Goal: Communication & Community: Answer question/provide support

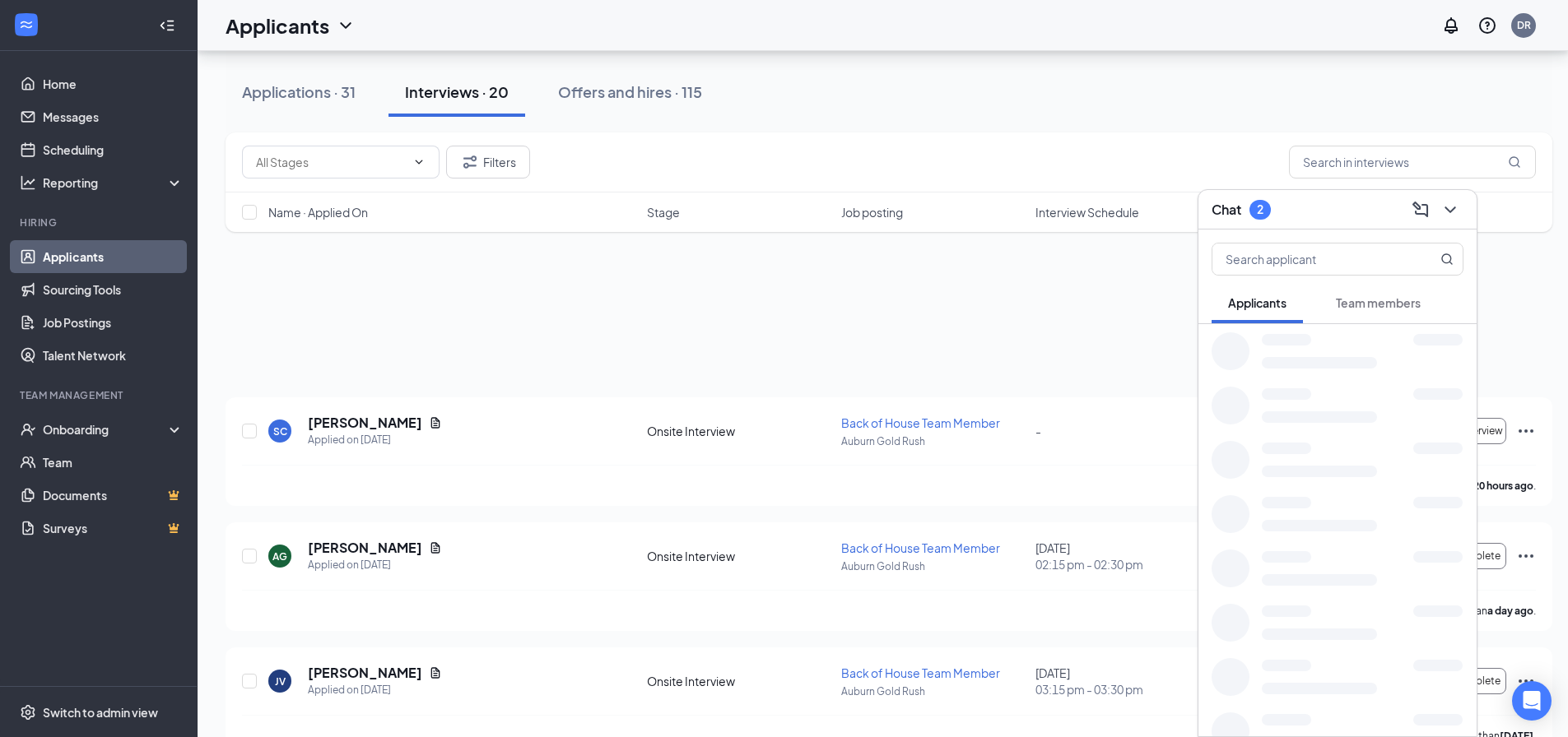
scroll to position [576, 0]
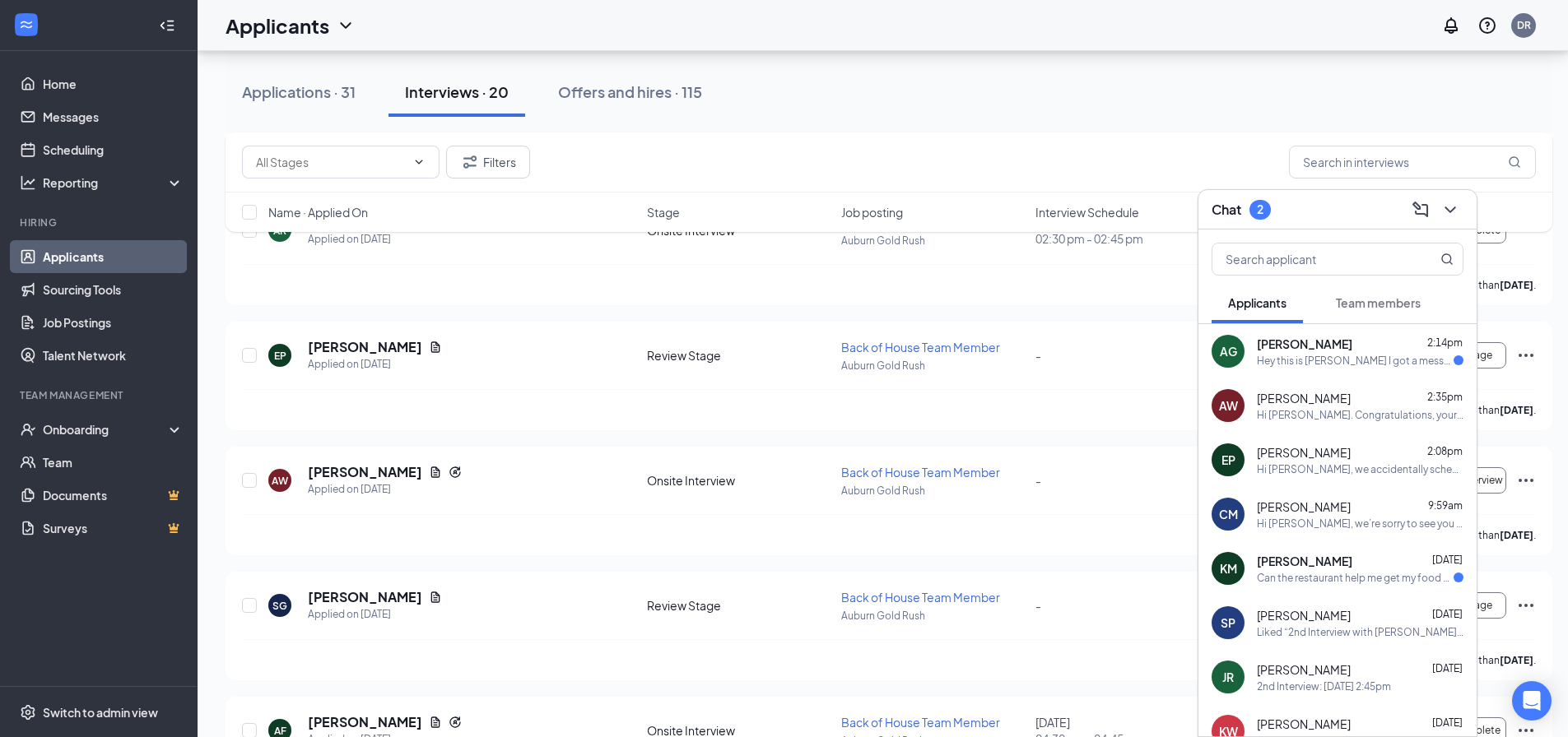
click at [1339, 353] on div "Hey this is [PERSON_NAME] I got a message saying I have a interview with you [D…" at bounding box center [1355, 360] width 197 height 14
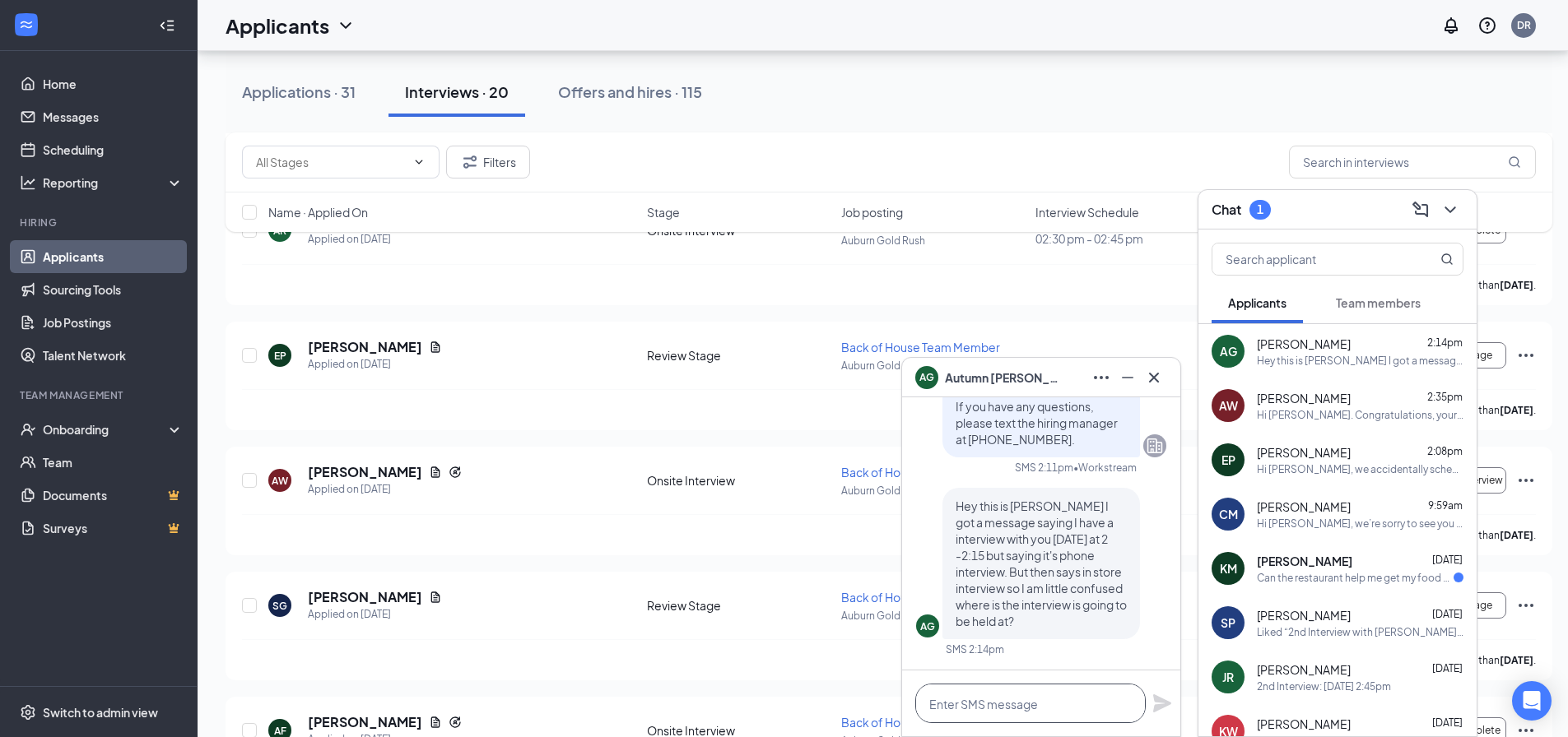
click at [1050, 696] on textarea at bounding box center [1031, 703] width 230 height 40
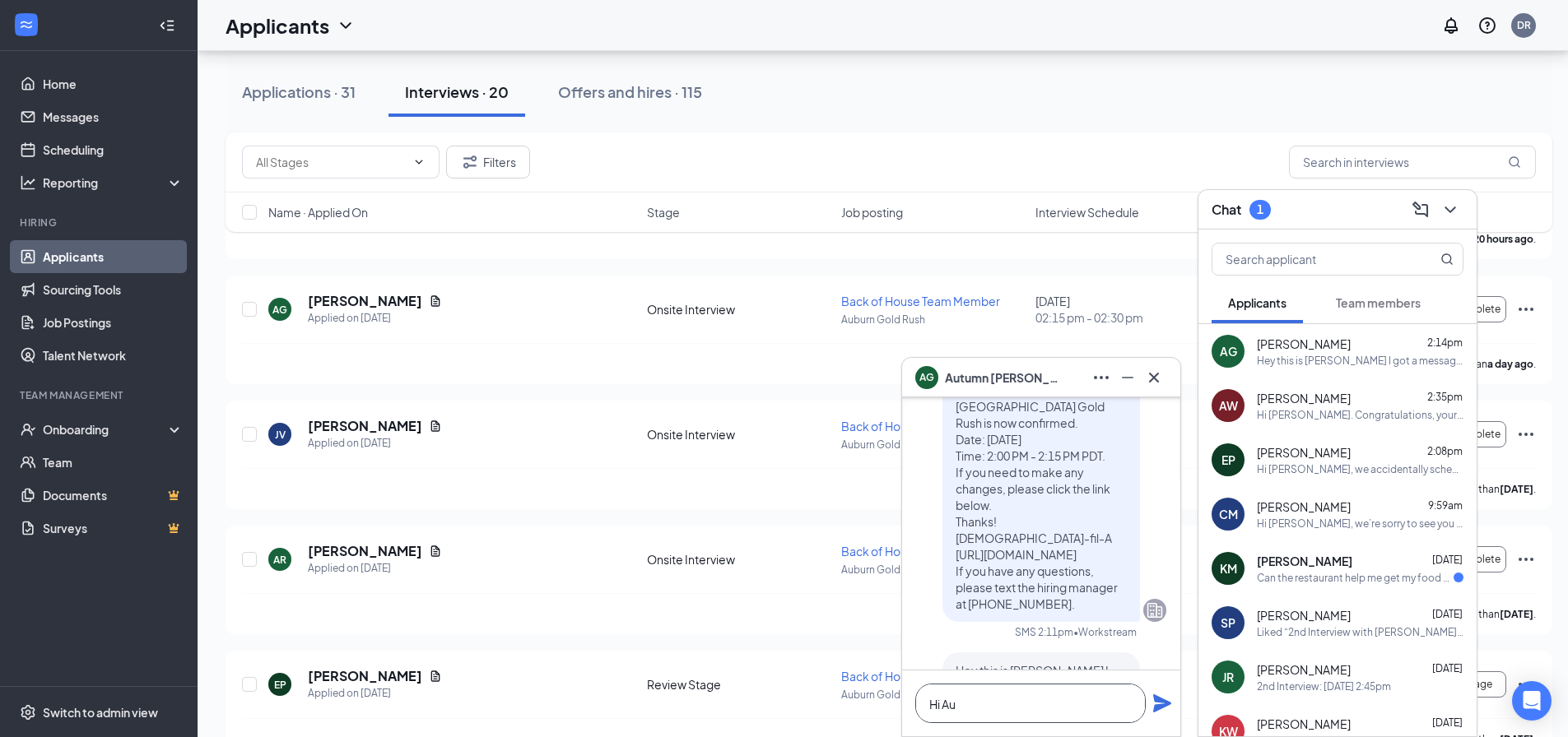
scroll to position [-247, 0]
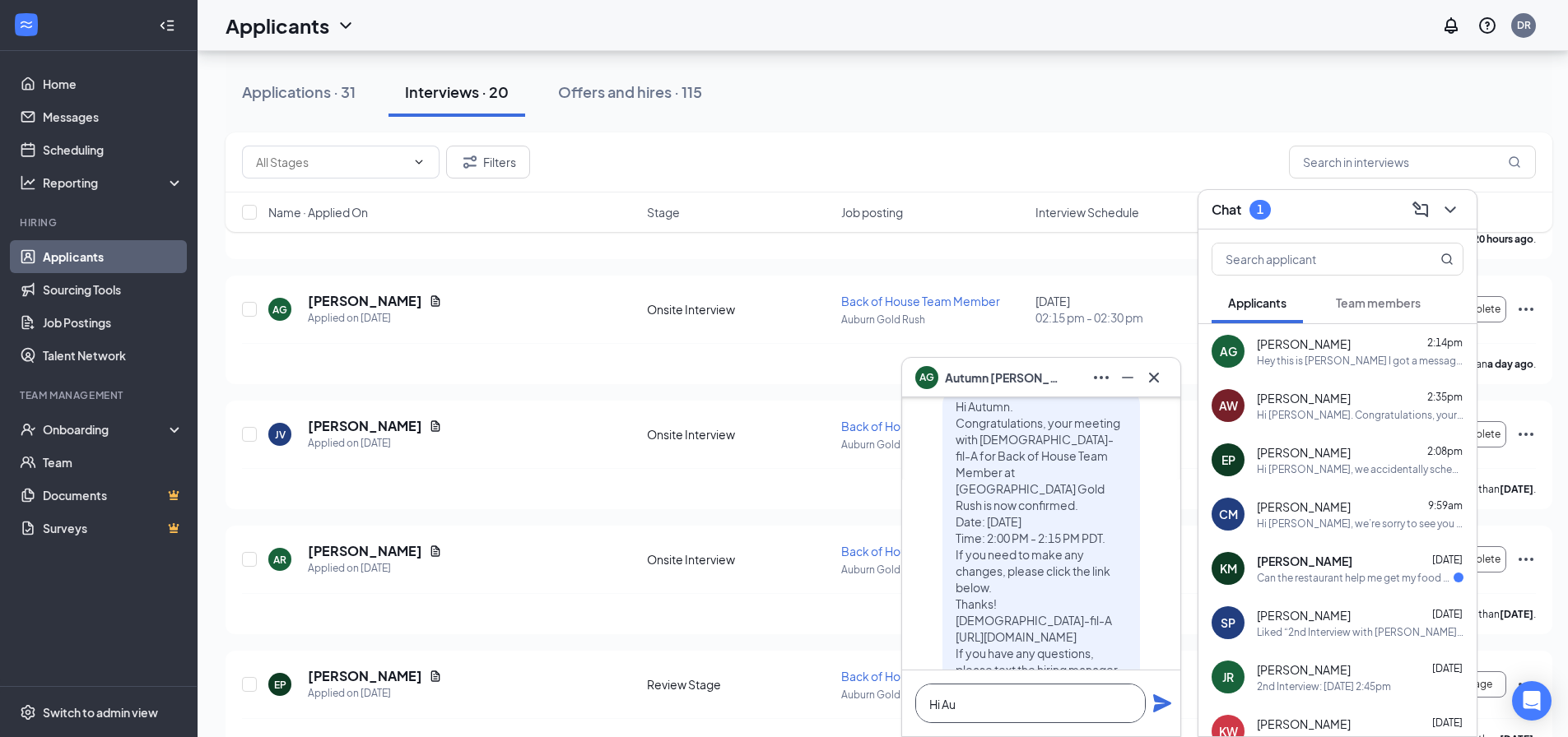
type textarea "Hi Au"
click at [962, 74] on div "Applications · 31 Interviews · 20 Offers and hires · 115" at bounding box center [888, 92] width 1327 height 49
click at [1153, 383] on icon "Cross" at bounding box center [1153, 377] width 20 height 20
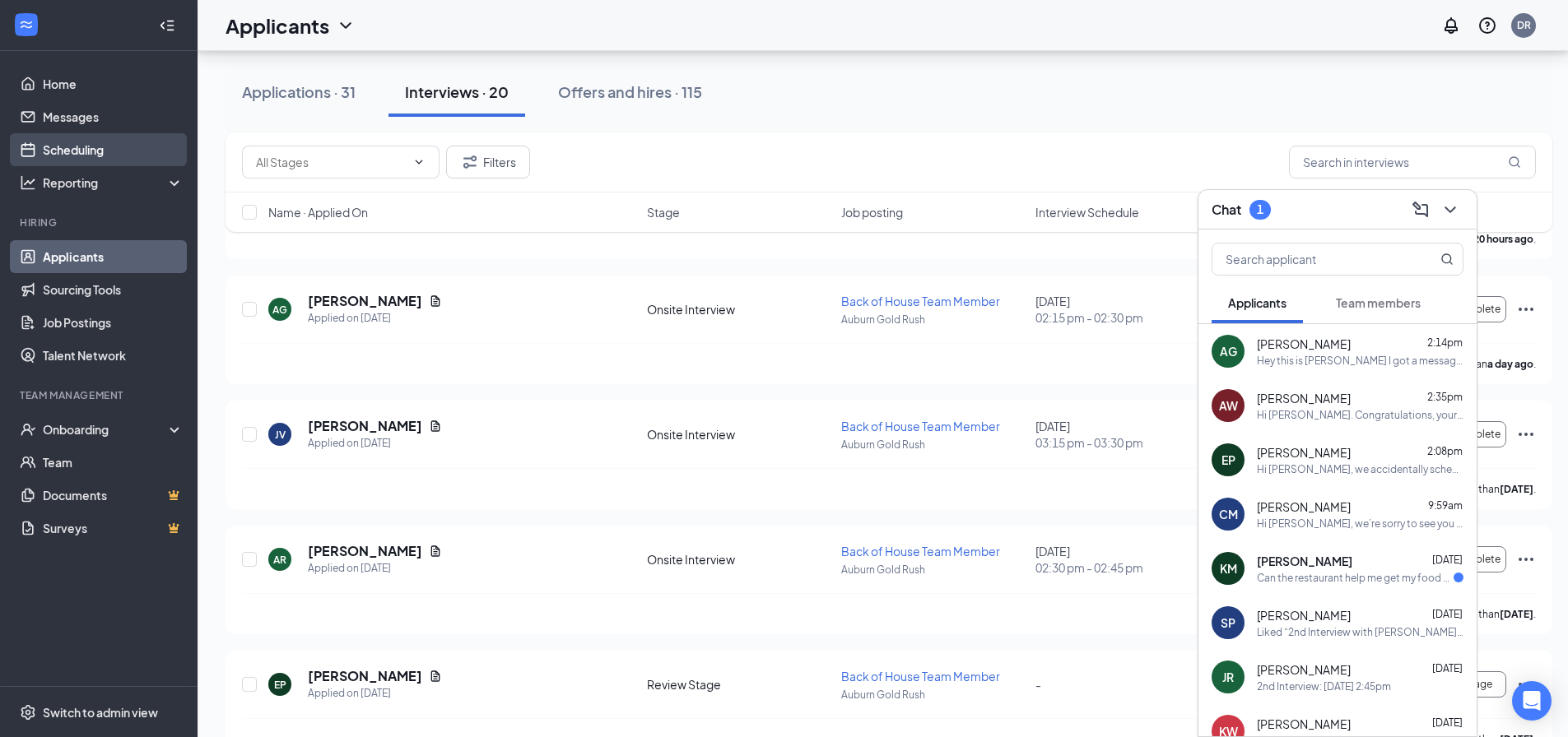
click at [89, 149] on link "Scheduling" at bounding box center [112, 149] width 140 height 33
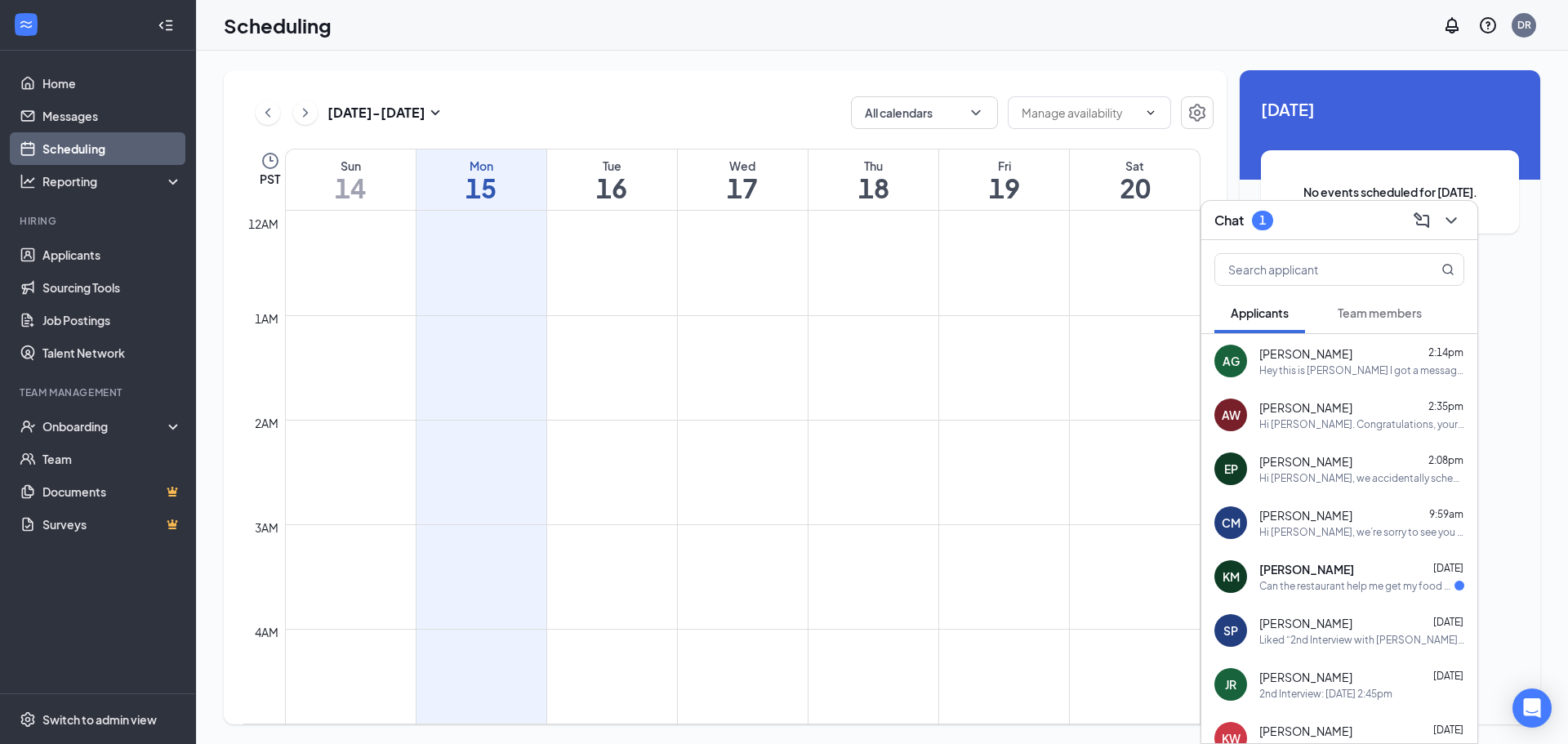
scroll to position [803, 0]
click at [937, 108] on button "Calendars (1)" at bounding box center [923, 112] width 147 height 33
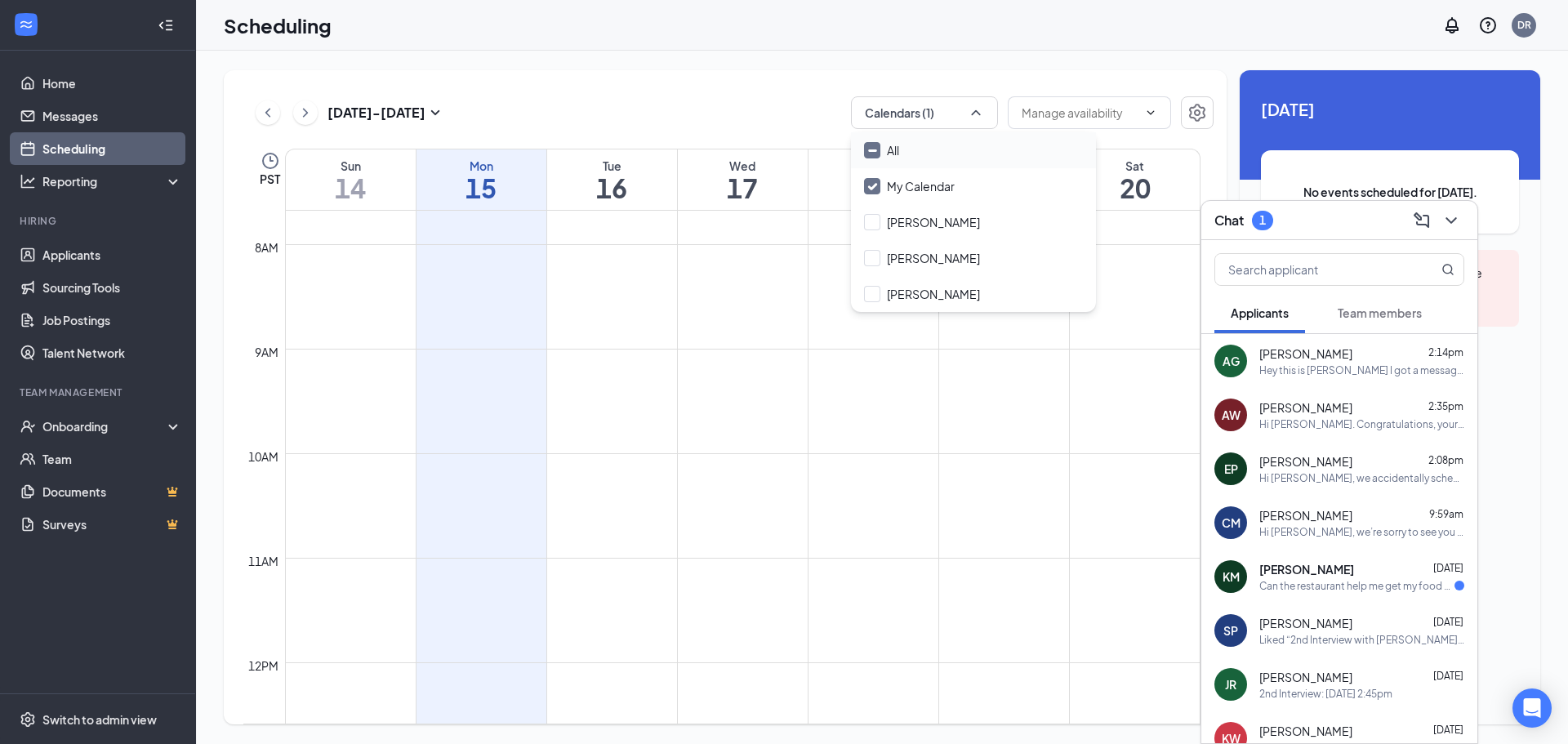
click at [931, 145] on div "All" at bounding box center [973, 150] width 245 height 36
checkbox input "true"
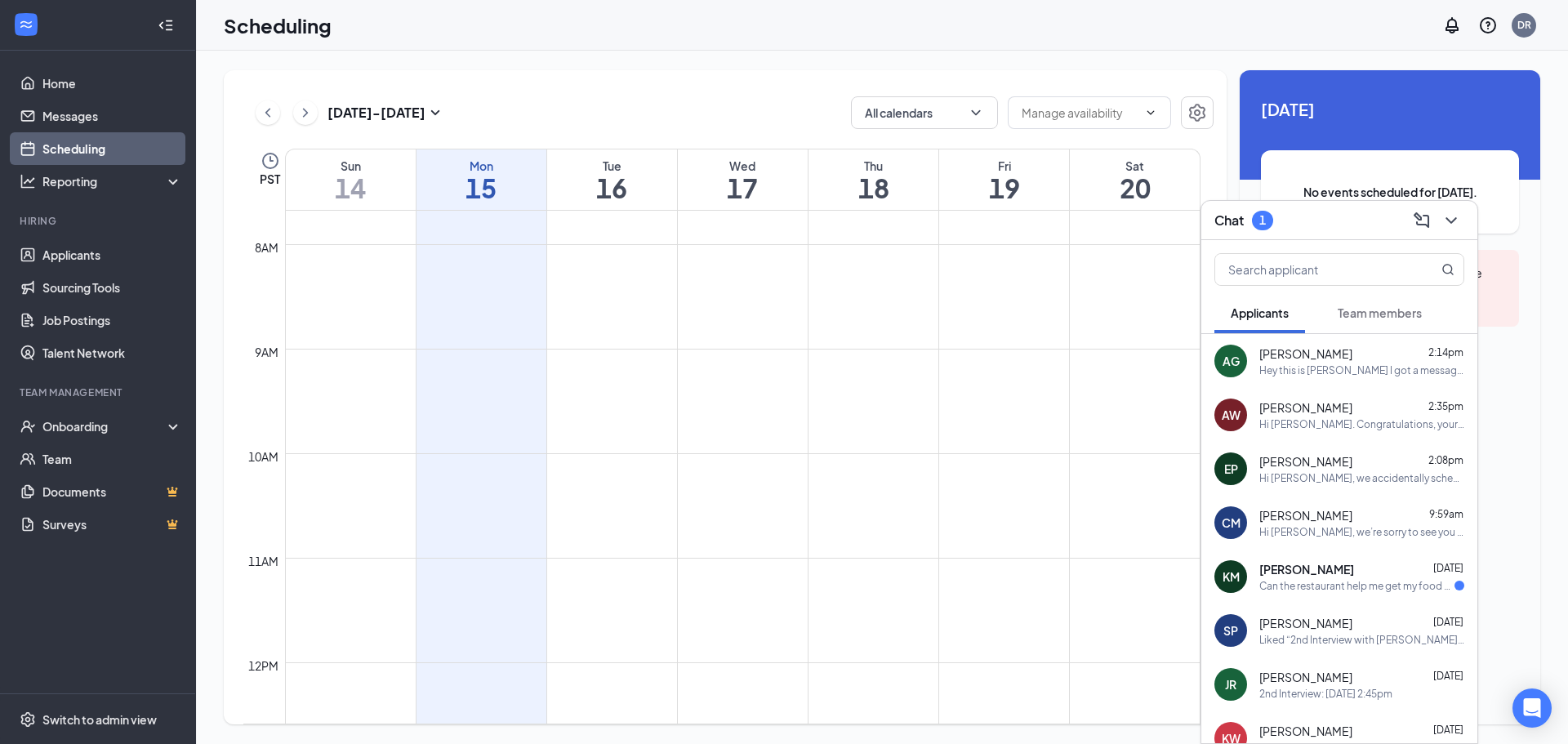
click at [787, 71] on div "[DATE] - [DATE] All calendars PST Sun 14 Mon 15 Tue 16 Wed 17 Thu 18 Fri 19 Sat…" at bounding box center [725, 397] width 1003 height 654
click at [825, 157] on div "Thu" at bounding box center [873, 165] width 130 height 16
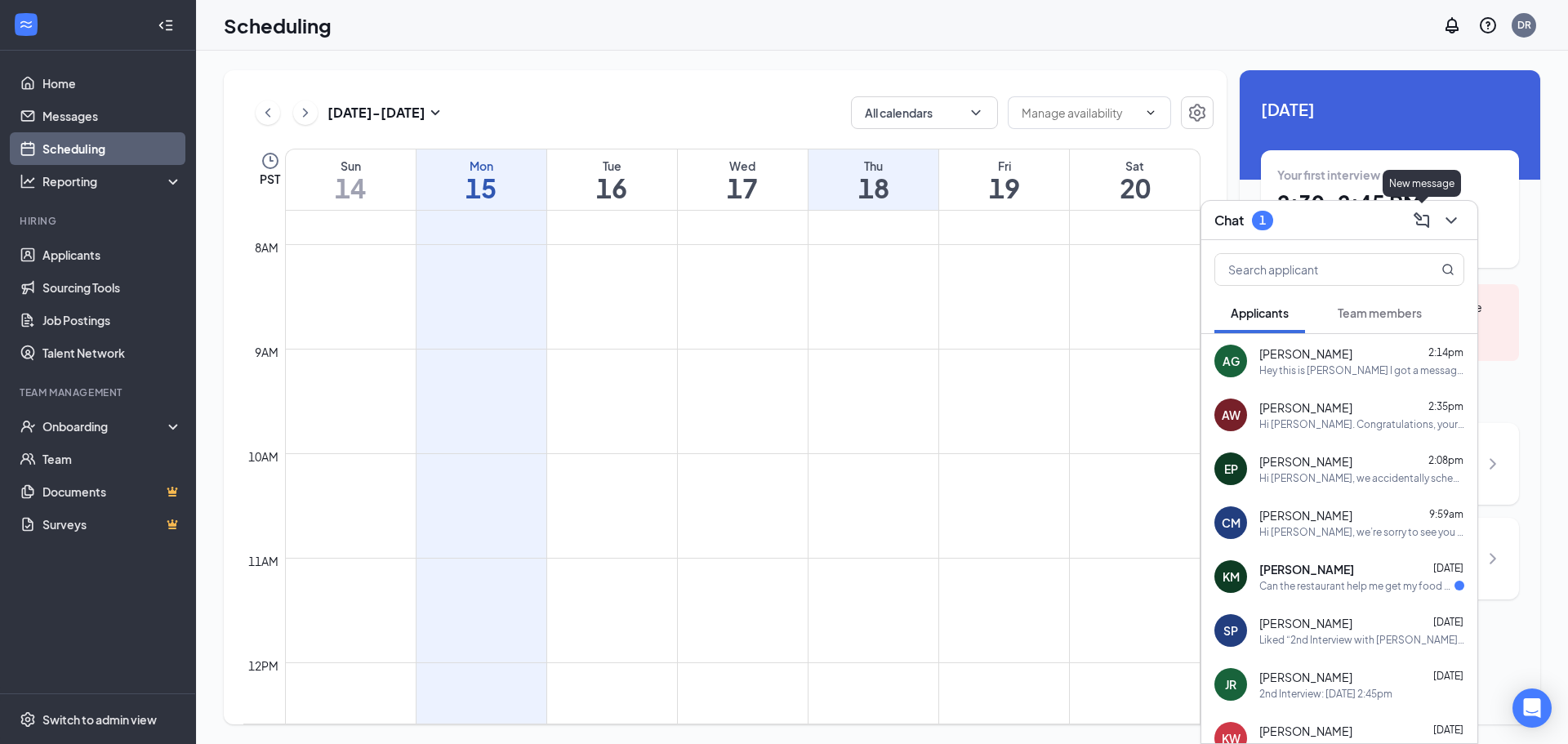
click at [1459, 227] on icon "ChevronDown" at bounding box center [1451, 220] width 20 height 20
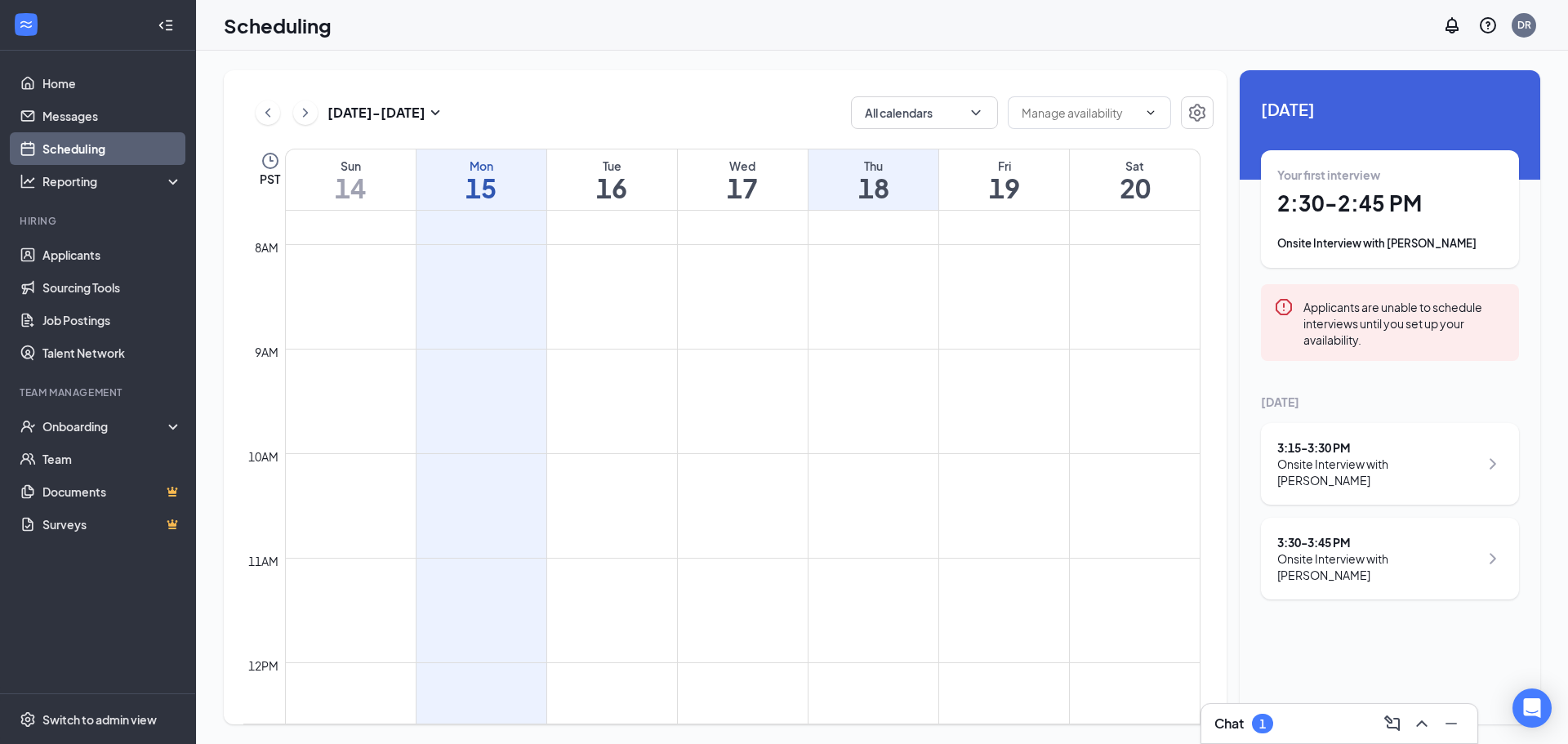
click at [751, 185] on h1 "17" at bounding box center [742, 188] width 130 height 28
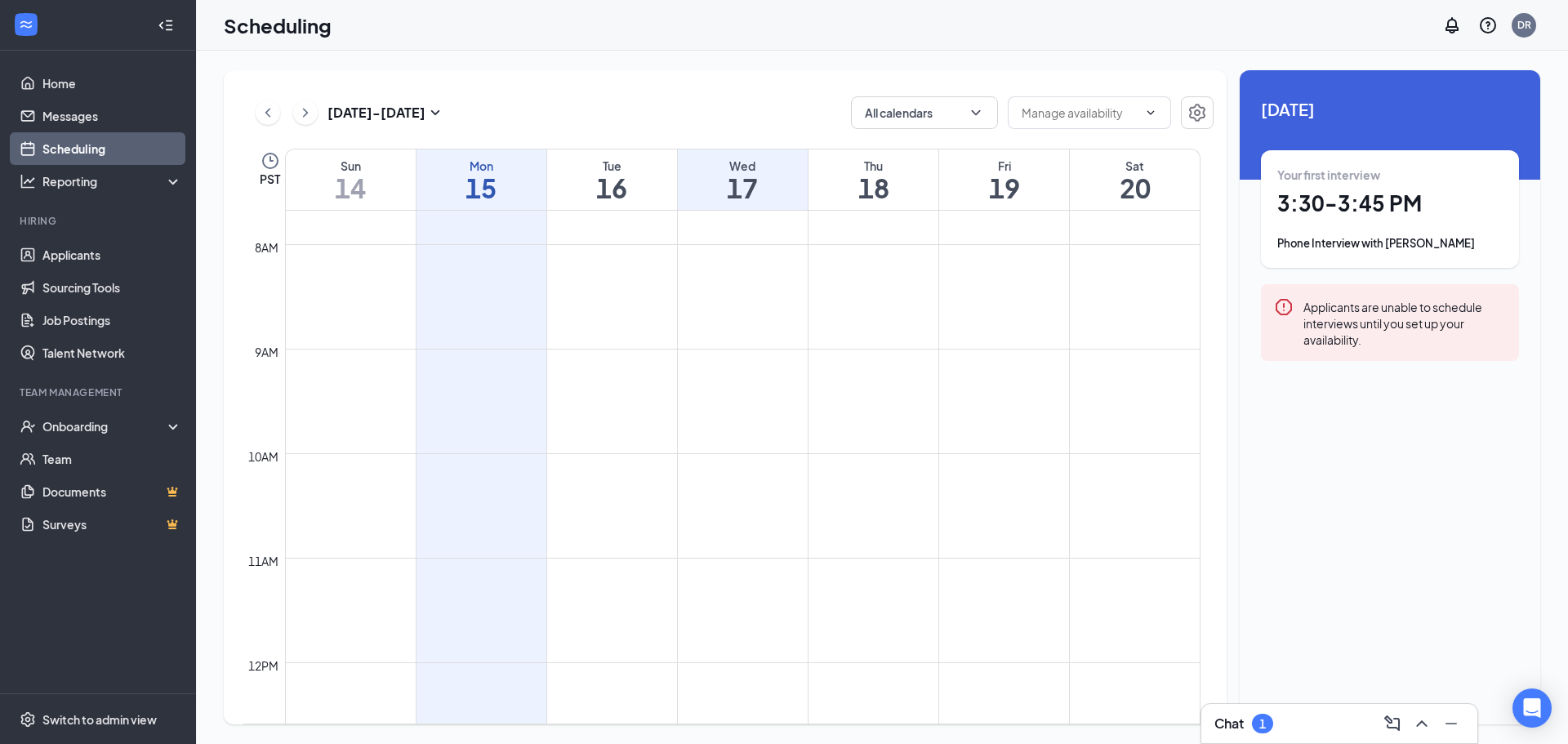
click at [878, 193] on h1 "18" at bounding box center [873, 188] width 130 height 28
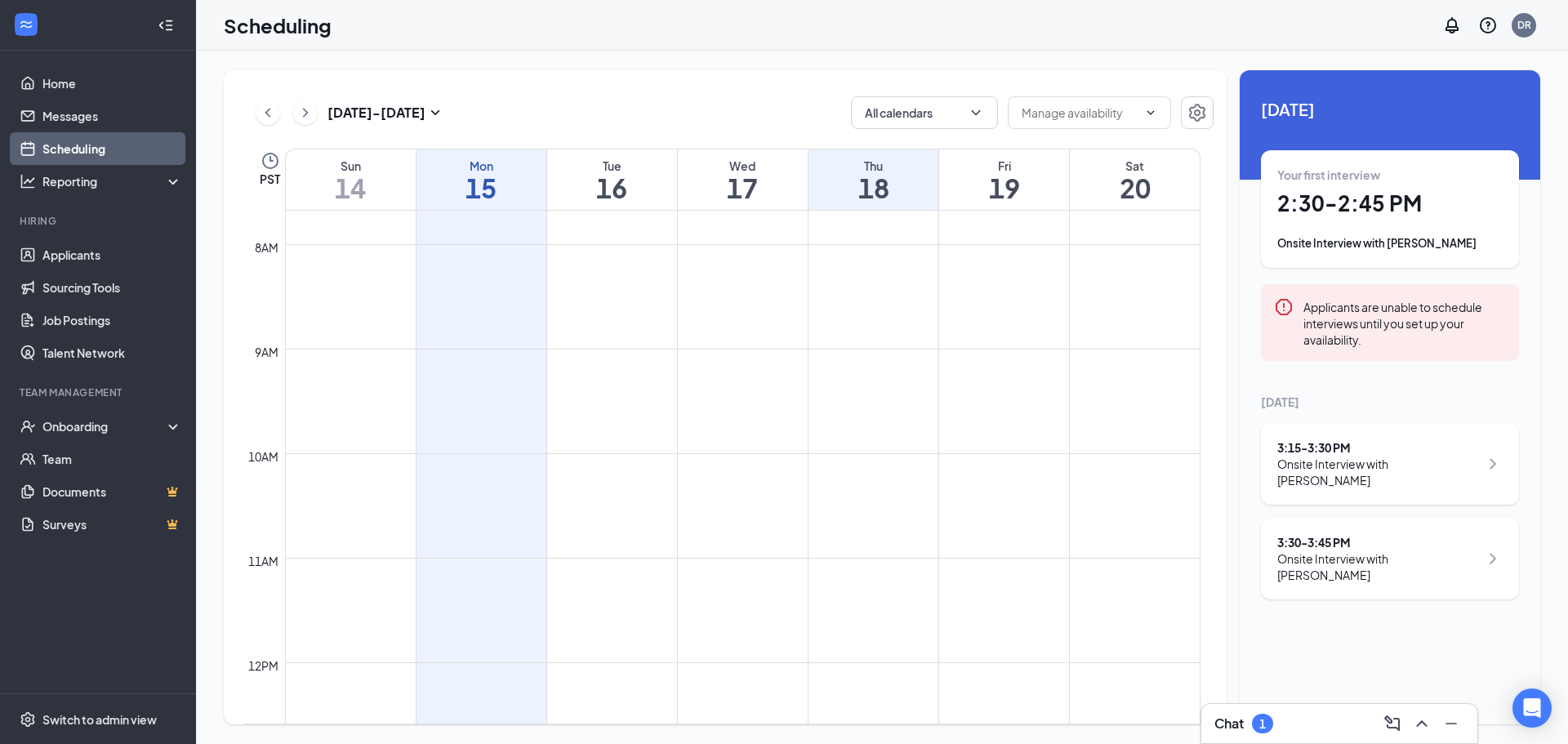
click at [709, 178] on h1 "17" at bounding box center [742, 188] width 130 height 28
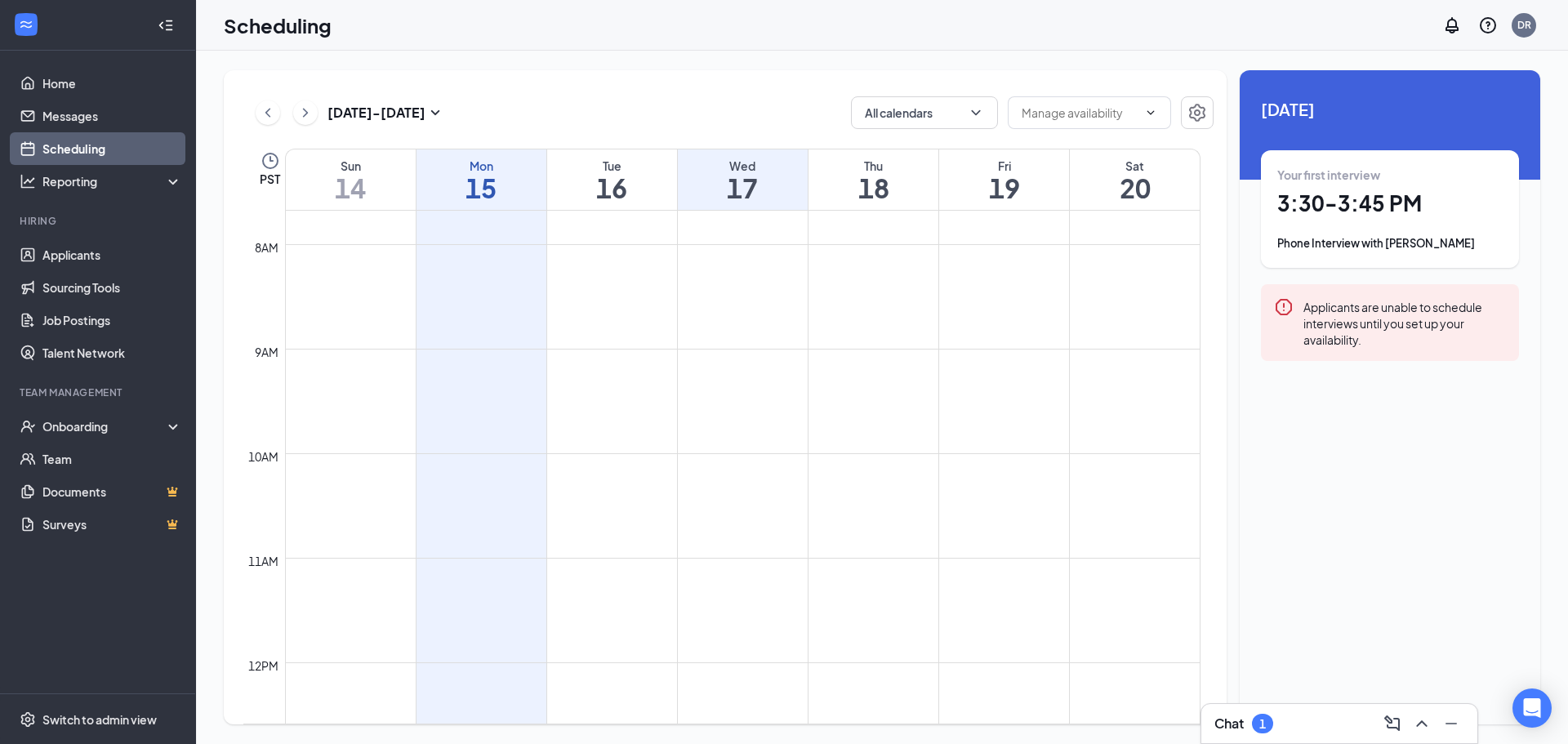
click at [847, 188] on h1 "18" at bounding box center [873, 188] width 130 height 28
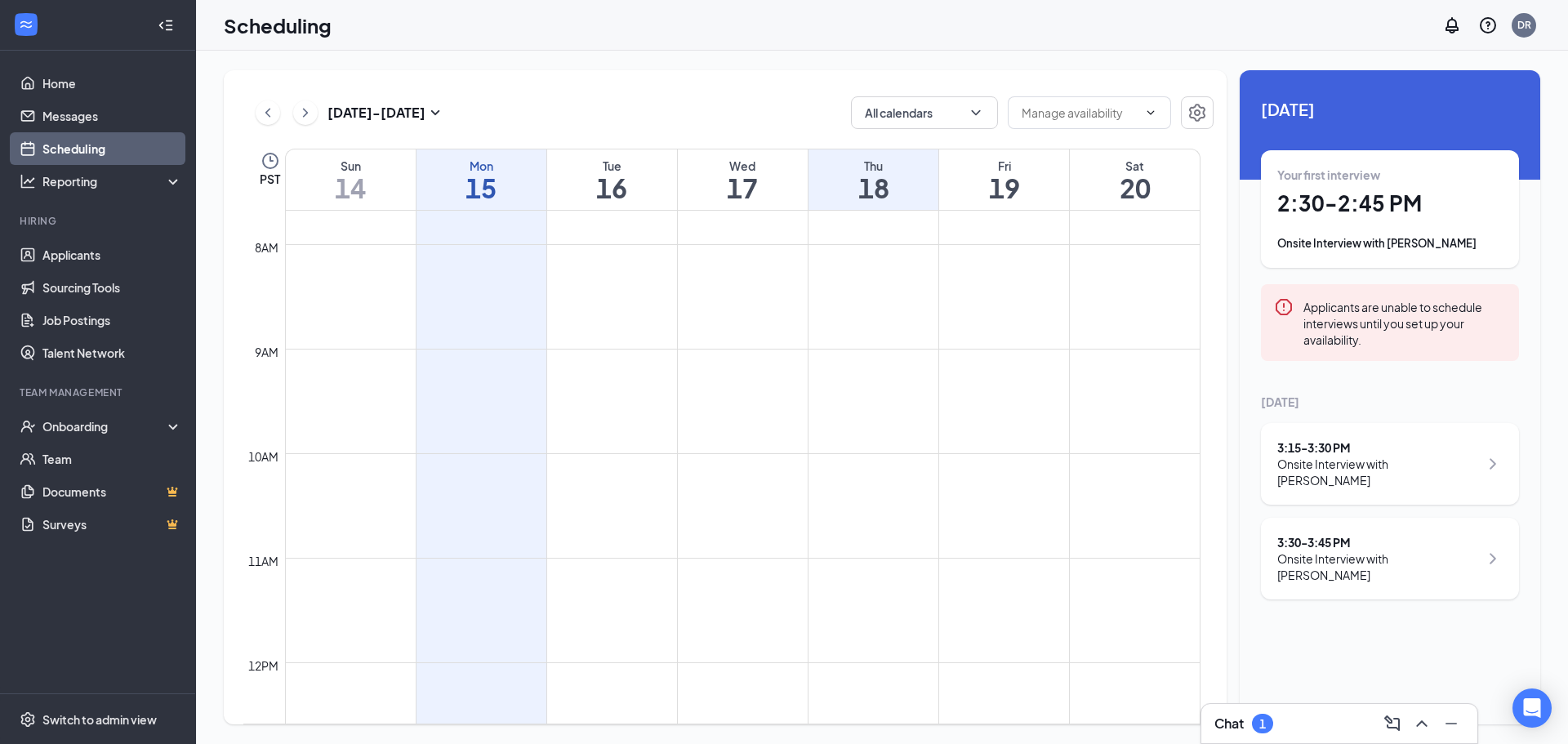
click at [992, 196] on h1 "19" at bounding box center [1004, 188] width 130 height 28
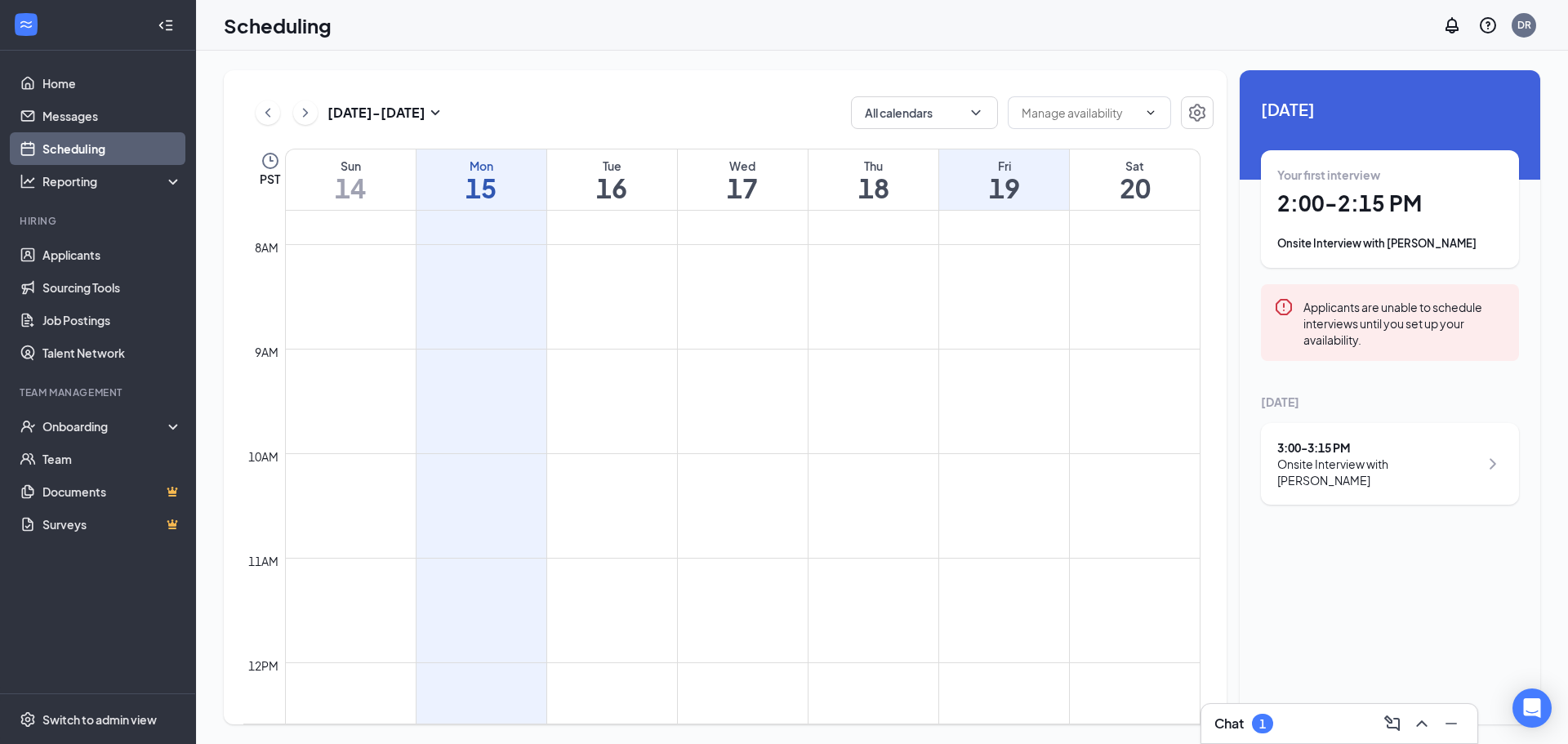
click at [1328, 720] on div "Chat 1" at bounding box center [1339, 723] width 250 height 26
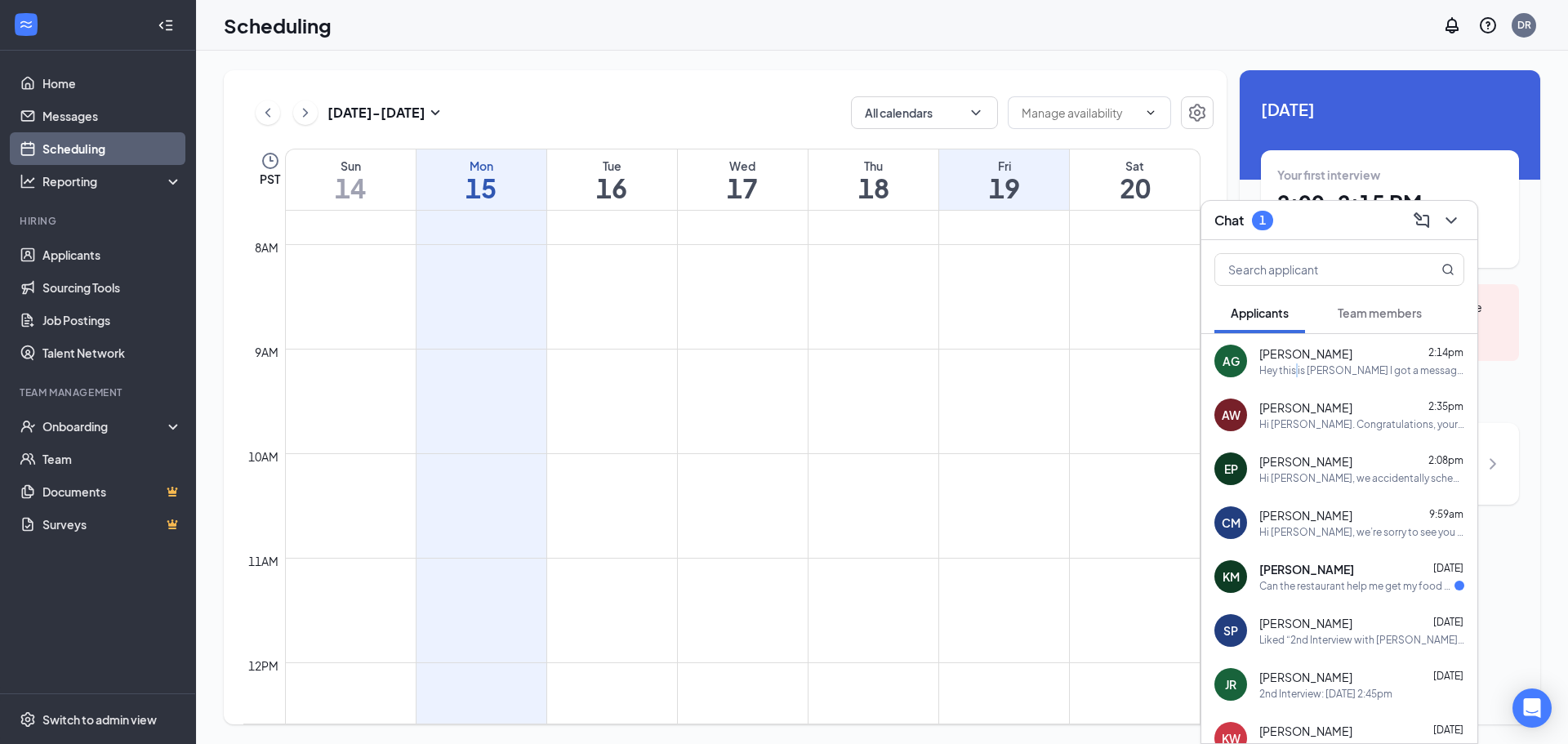
click at [1298, 363] on div "Hey this is [PERSON_NAME] I got a message saying I have a interview with you [D…" at bounding box center [1361, 370] width 205 height 14
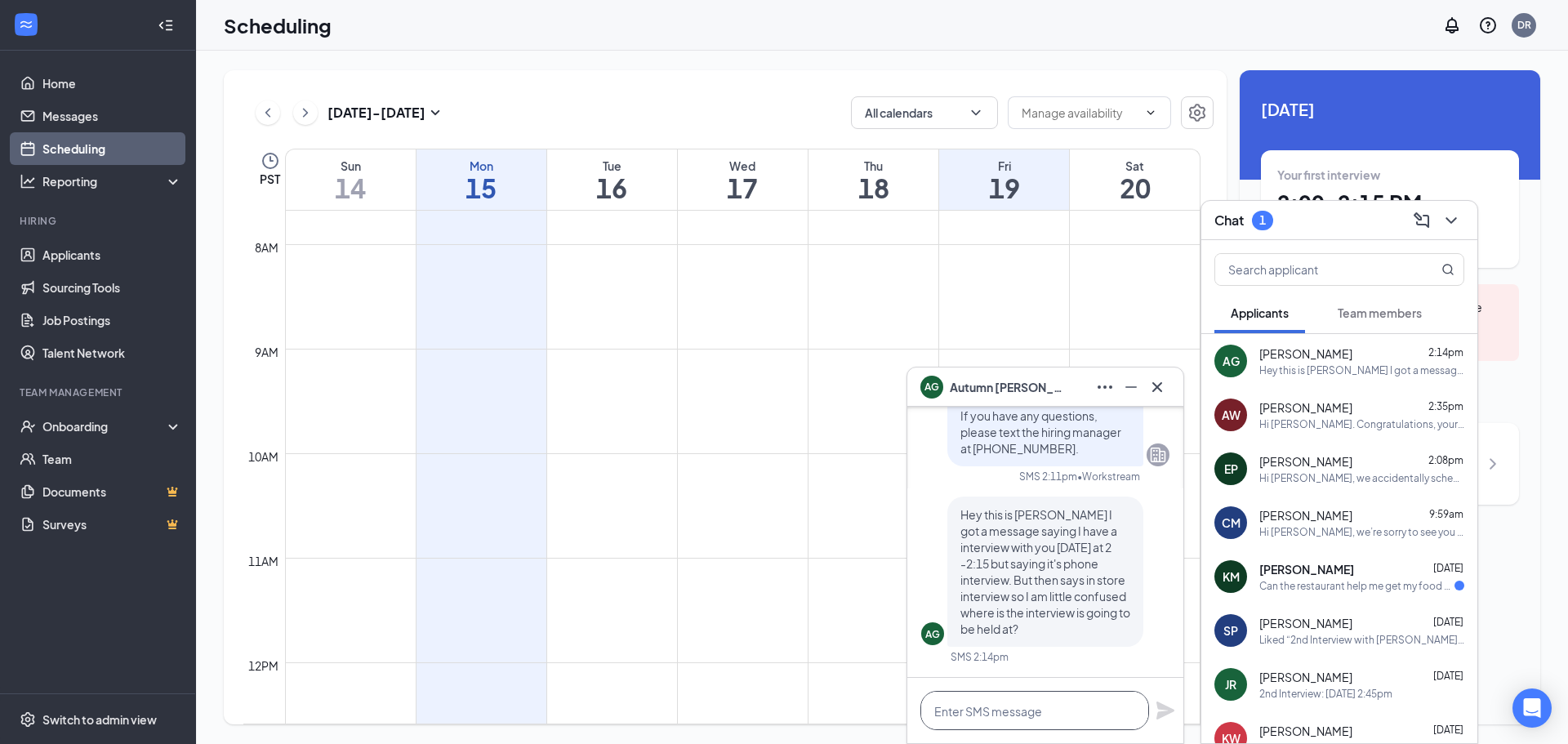
click at [1027, 716] on textarea at bounding box center [1035, 710] width 228 height 39
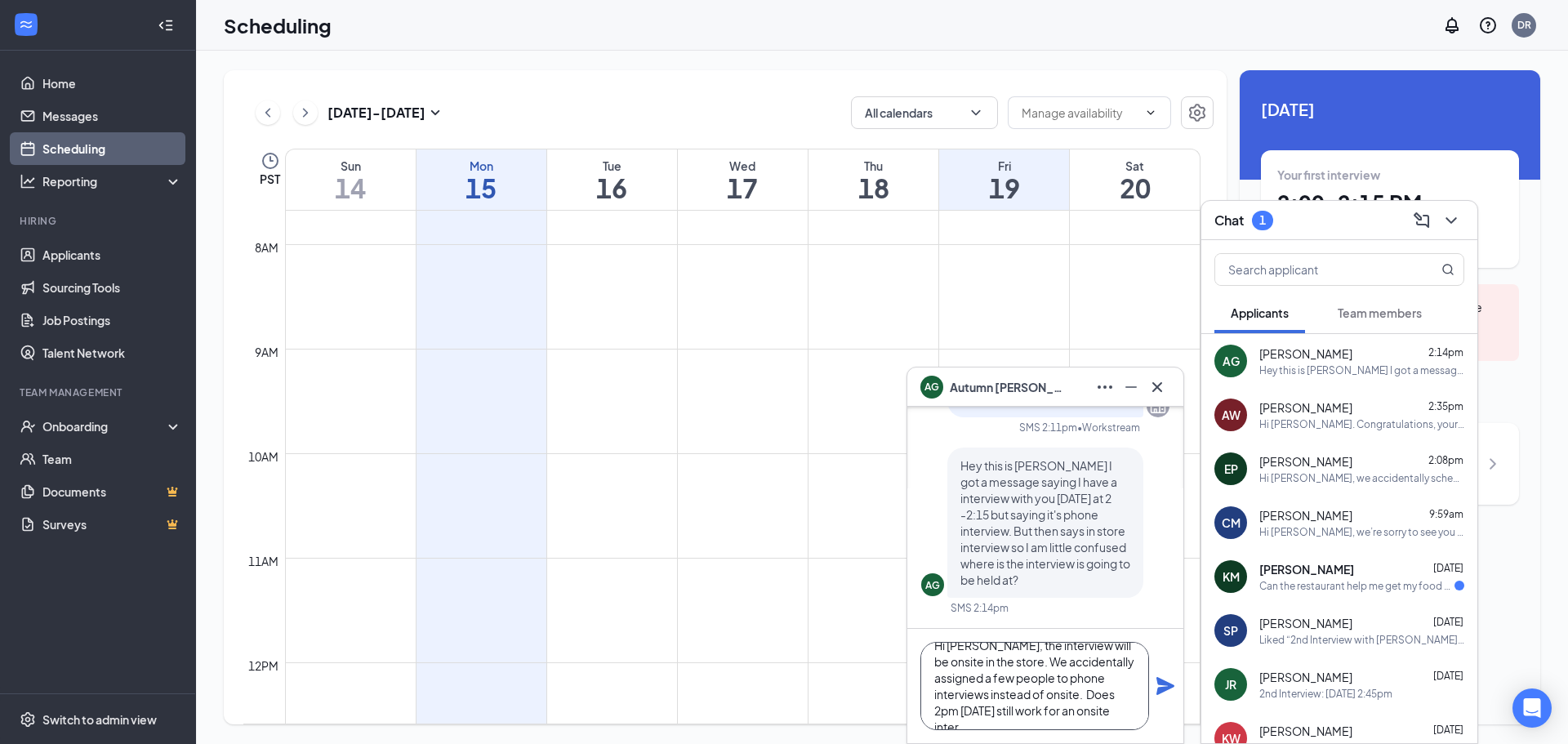
scroll to position [34, 0]
type textarea "Hi [PERSON_NAME], the interview will be onsite in the store. We accidentally as…"
click at [1163, 682] on icon "Plane" at bounding box center [1165, 686] width 18 height 18
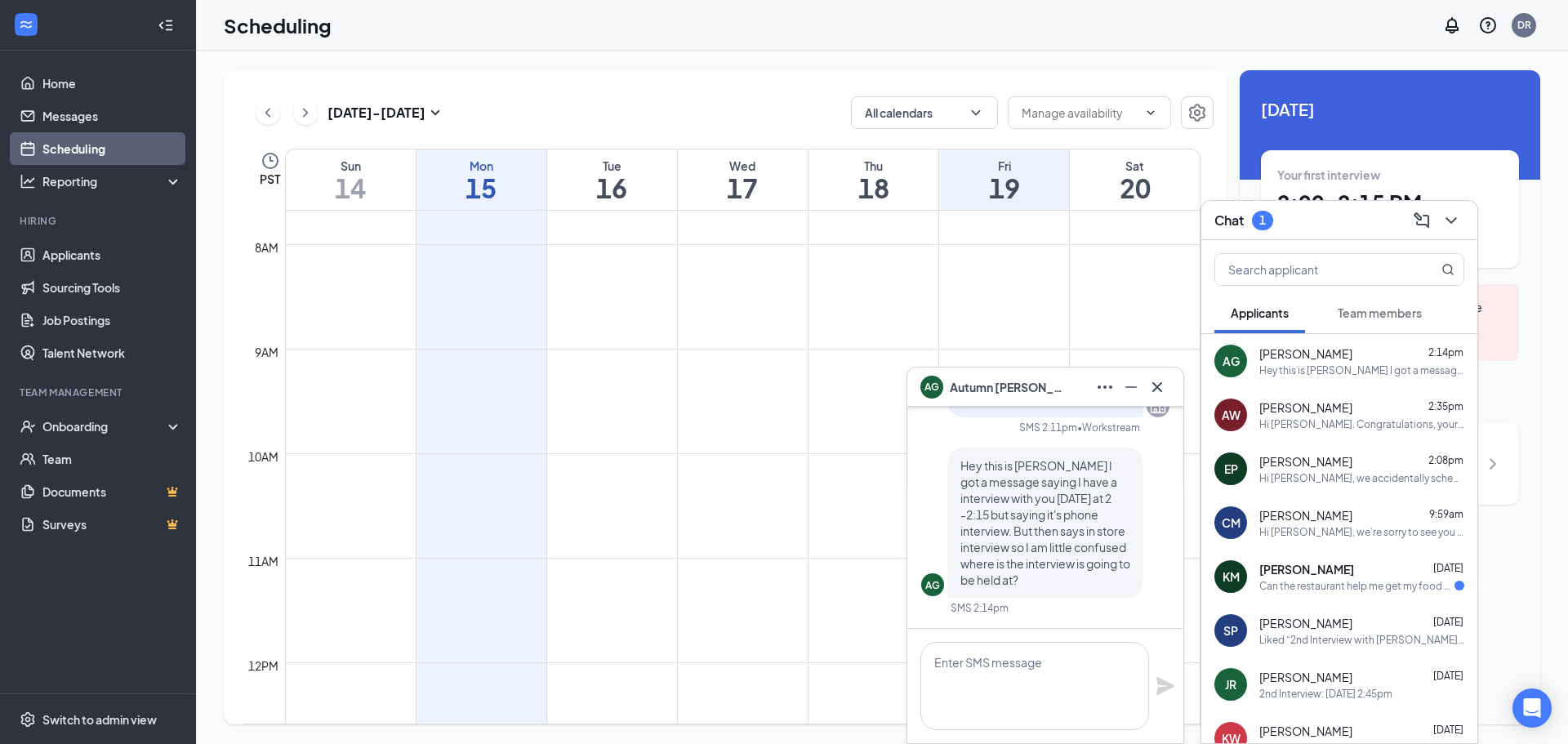
scroll to position [0, 0]
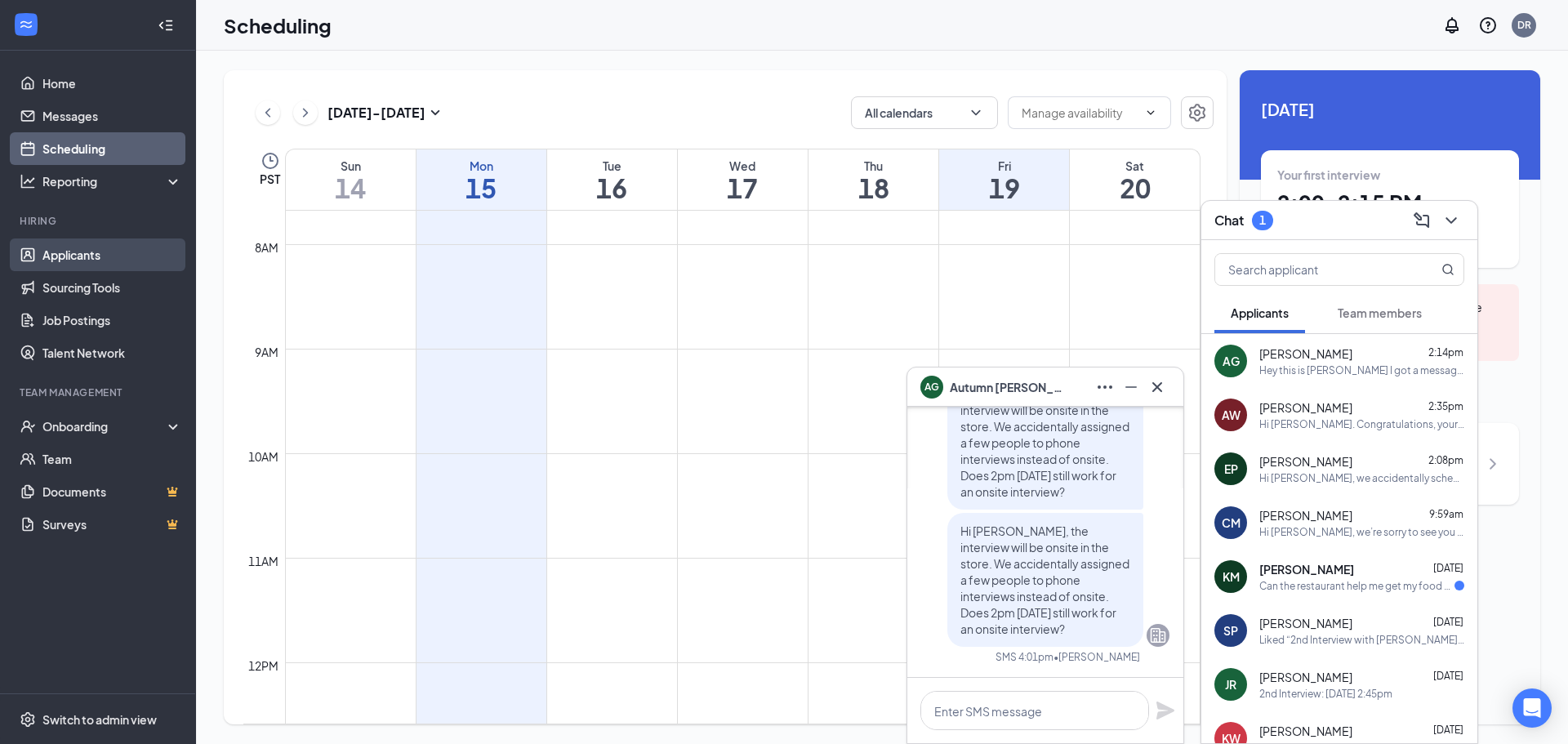
click at [112, 259] on link "Applicants" at bounding box center [111, 255] width 139 height 33
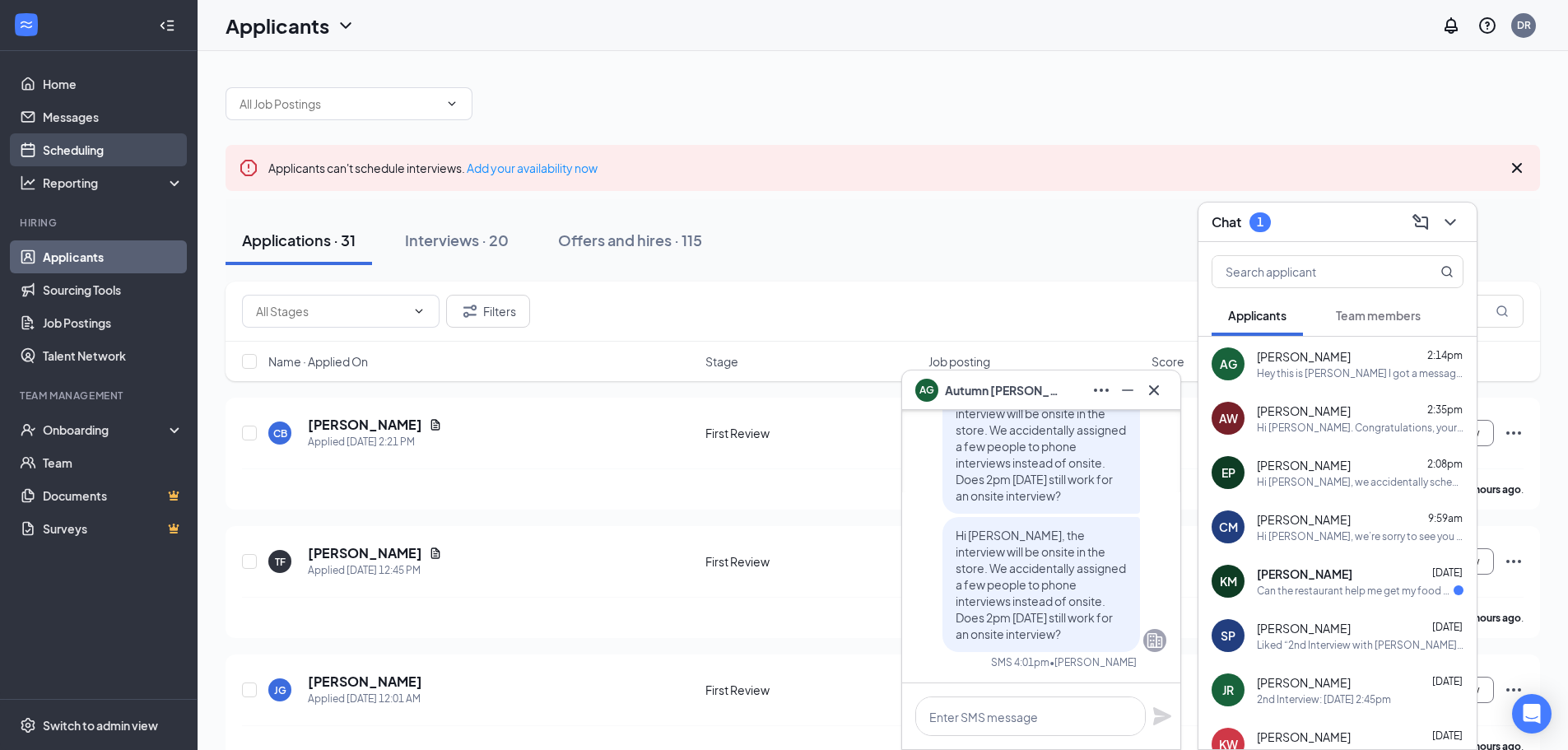
click at [109, 142] on link "Scheduling" at bounding box center [112, 149] width 140 height 33
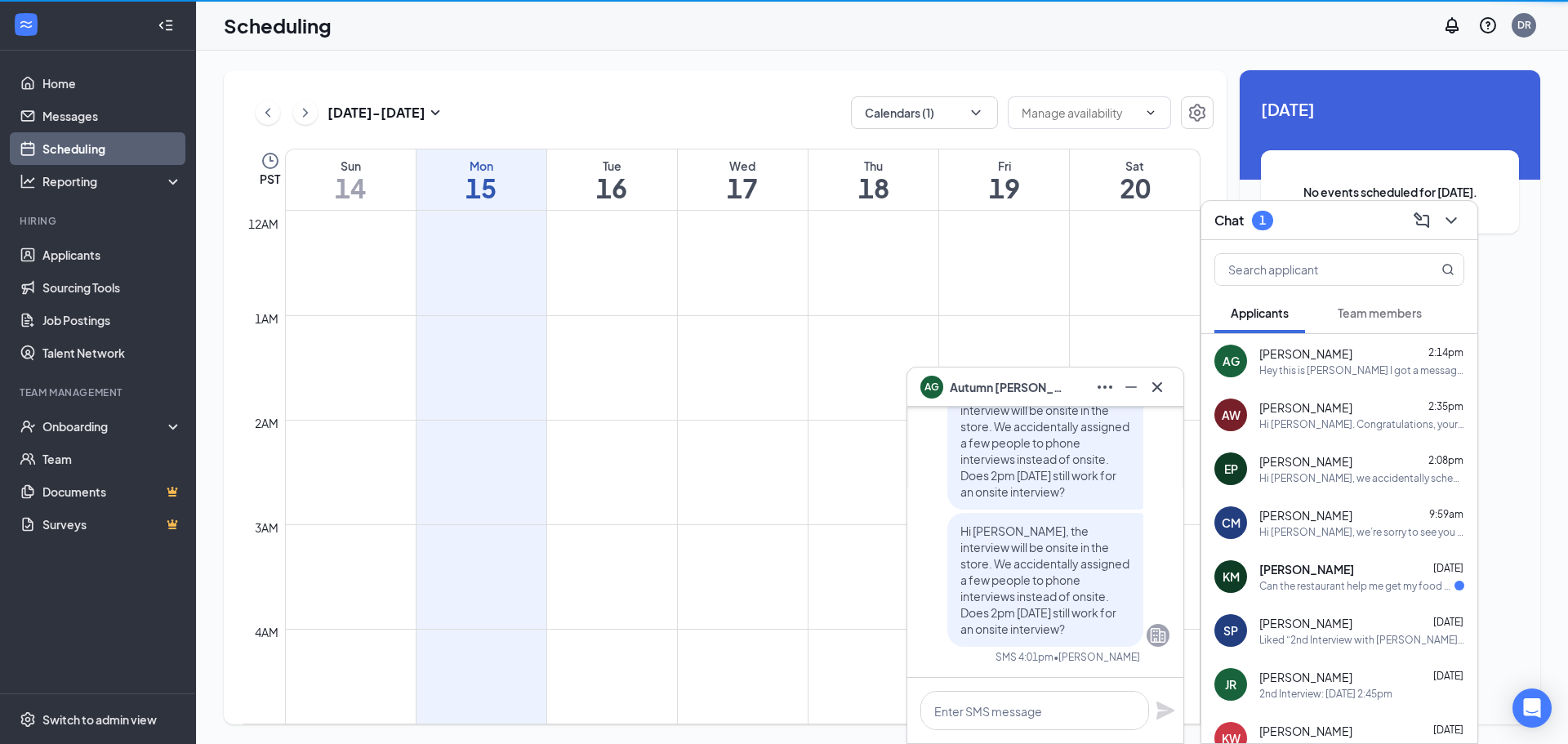
scroll to position [803, 0]
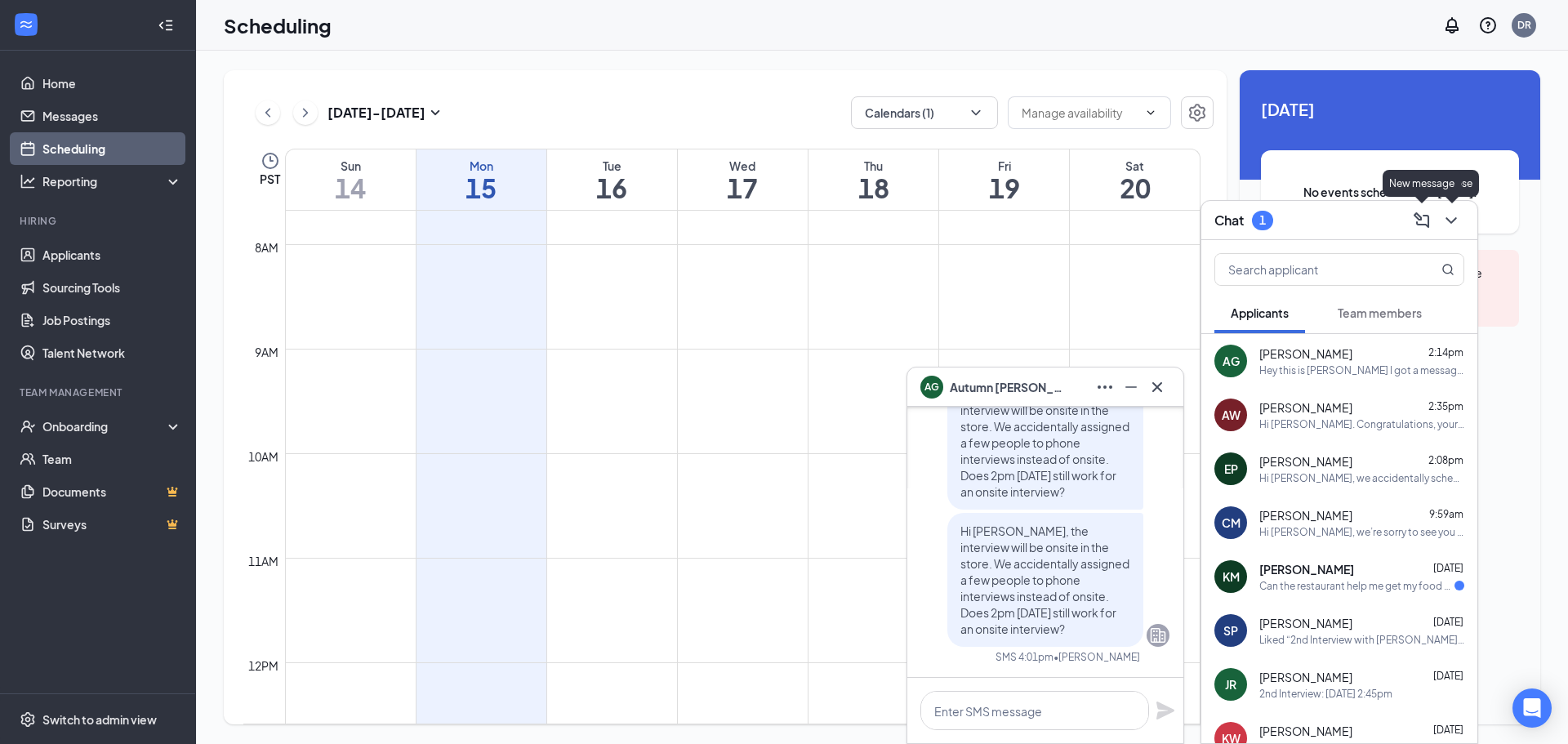
click at [1460, 218] on button at bounding box center [1451, 221] width 26 height 26
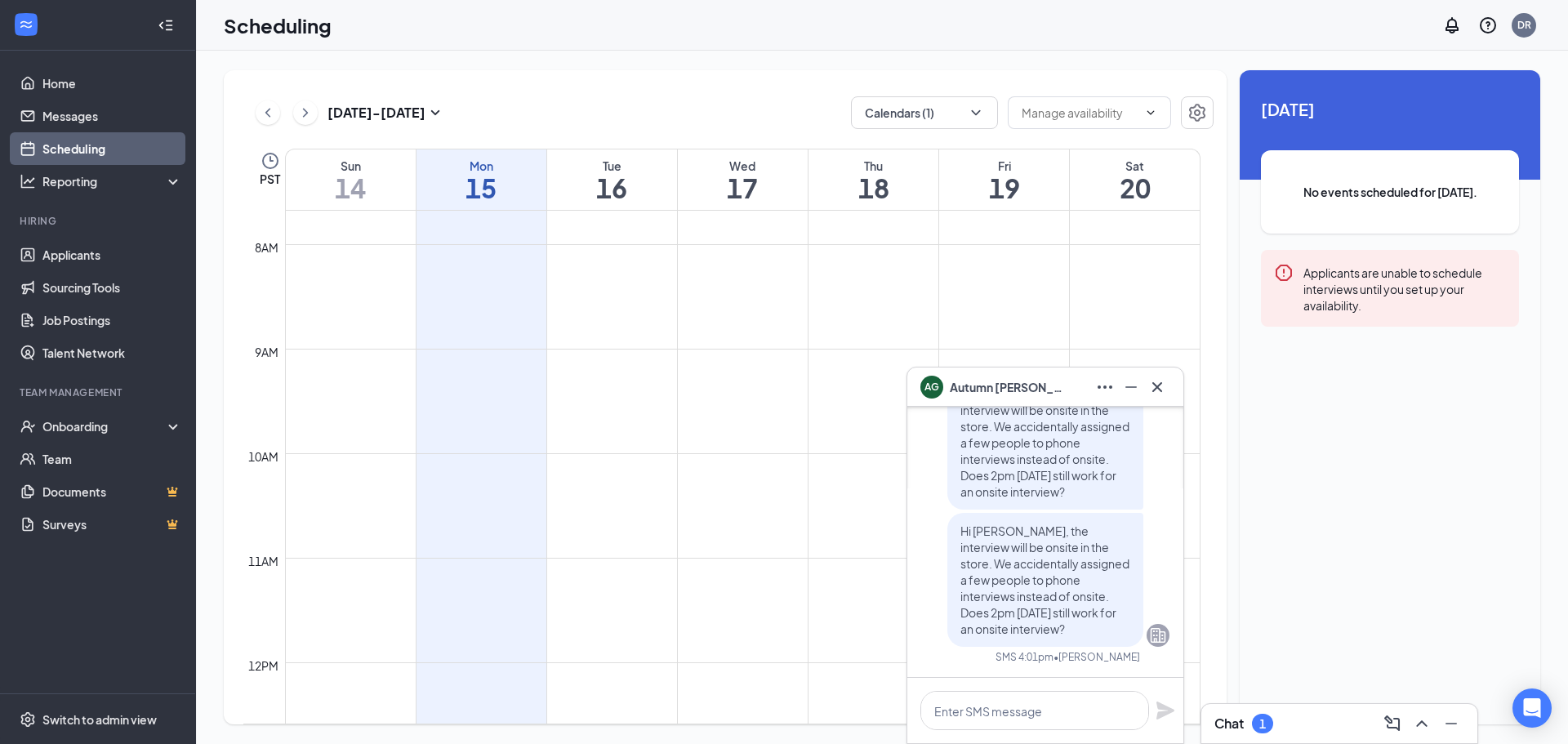
click at [767, 167] on div "Wed" at bounding box center [742, 165] width 130 height 16
click at [1159, 389] on icon "Cross" at bounding box center [1156, 387] width 20 height 20
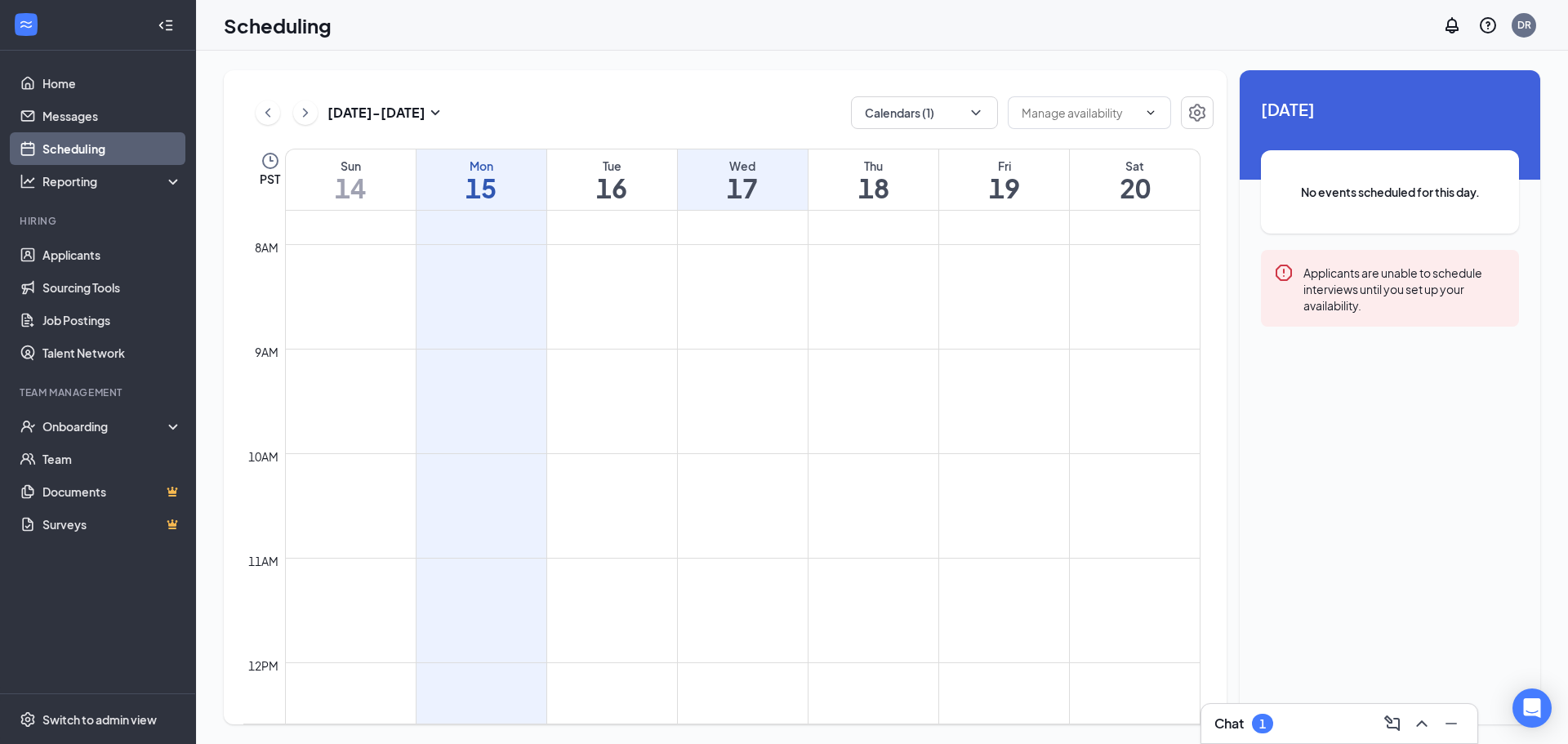
click at [825, 162] on div "Thu" at bounding box center [873, 165] width 130 height 16
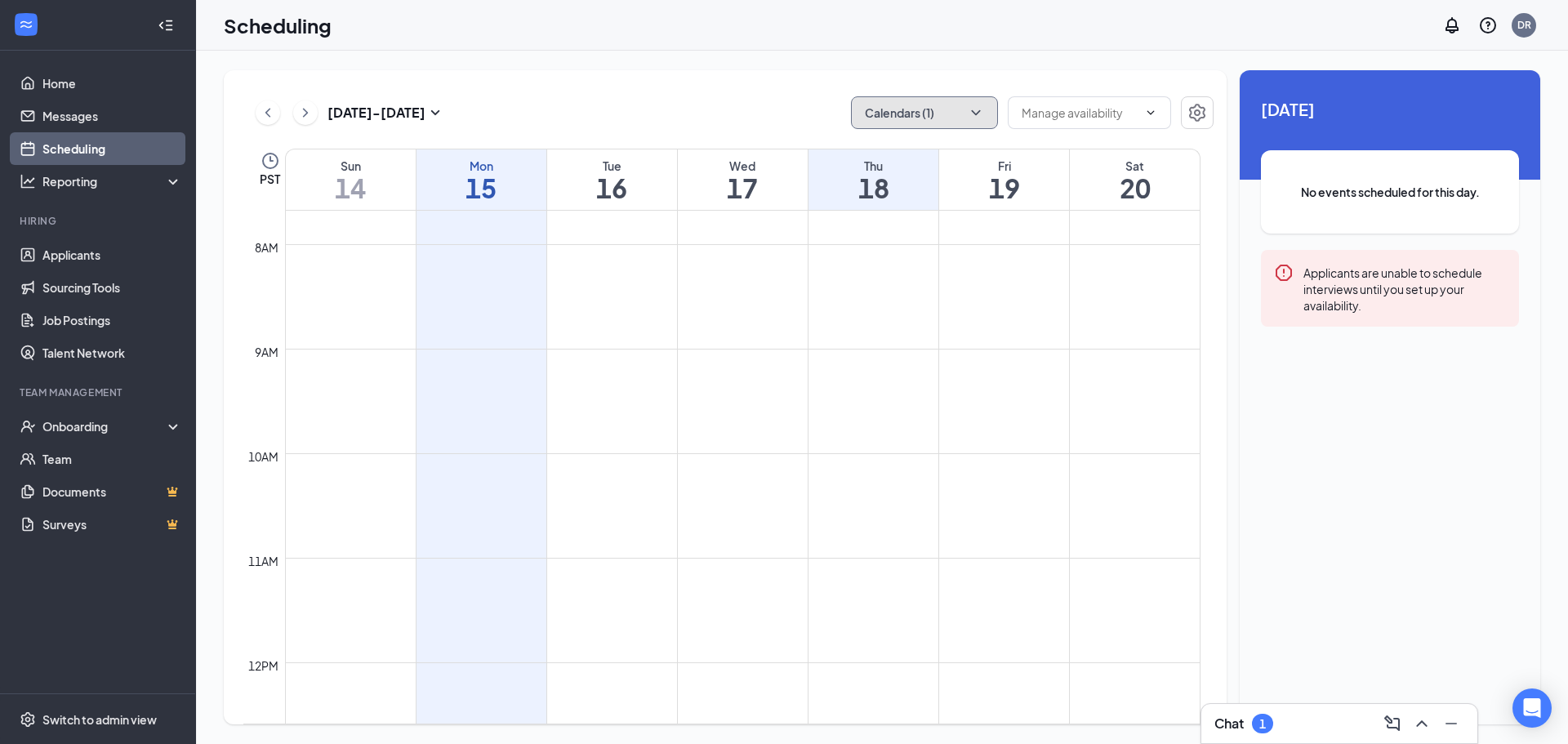
click at [921, 110] on button "Calendars (1)" at bounding box center [923, 112] width 147 height 33
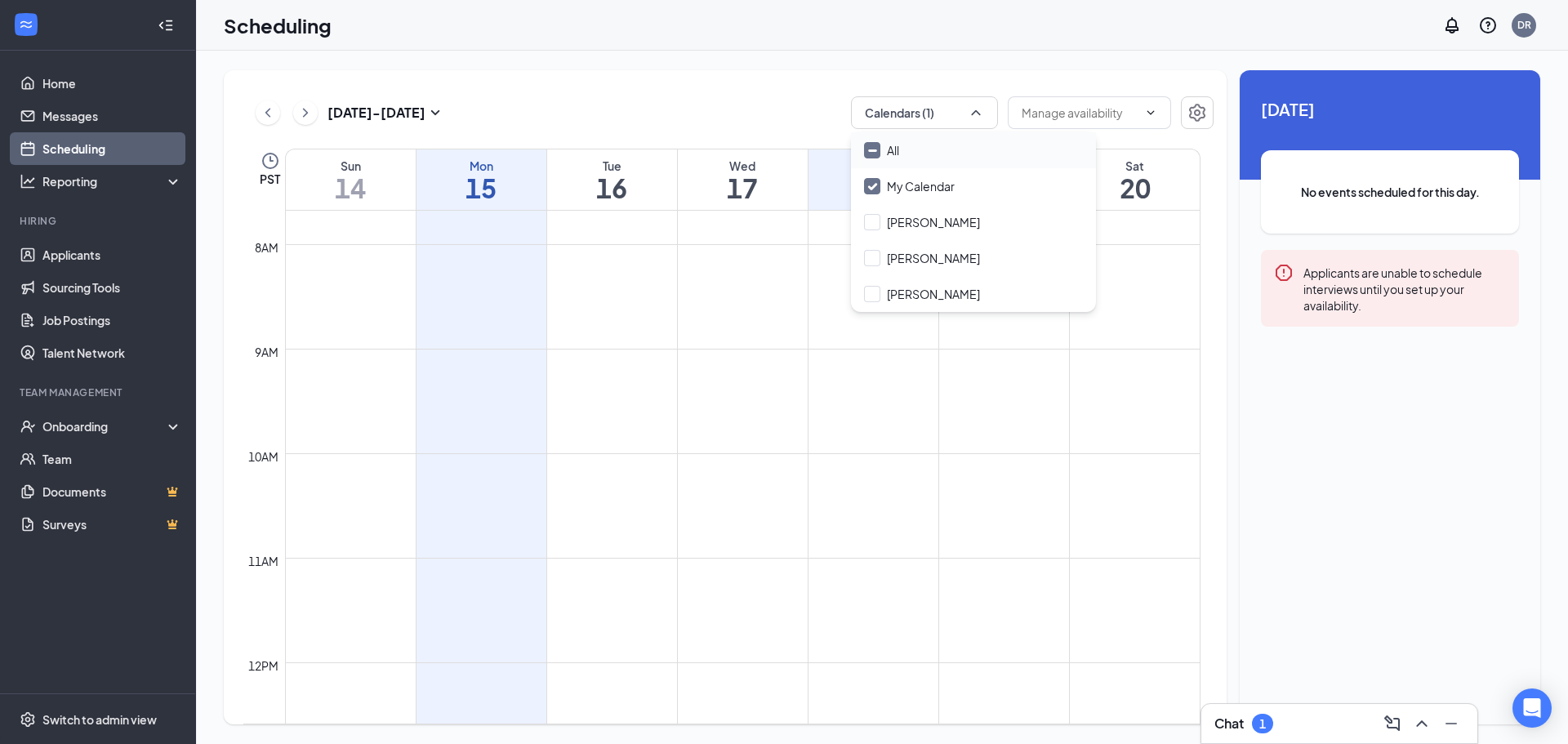
click at [921, 144] on div "All" at bounding box center [973, 150] width 245 height 36
checkbox input "true"
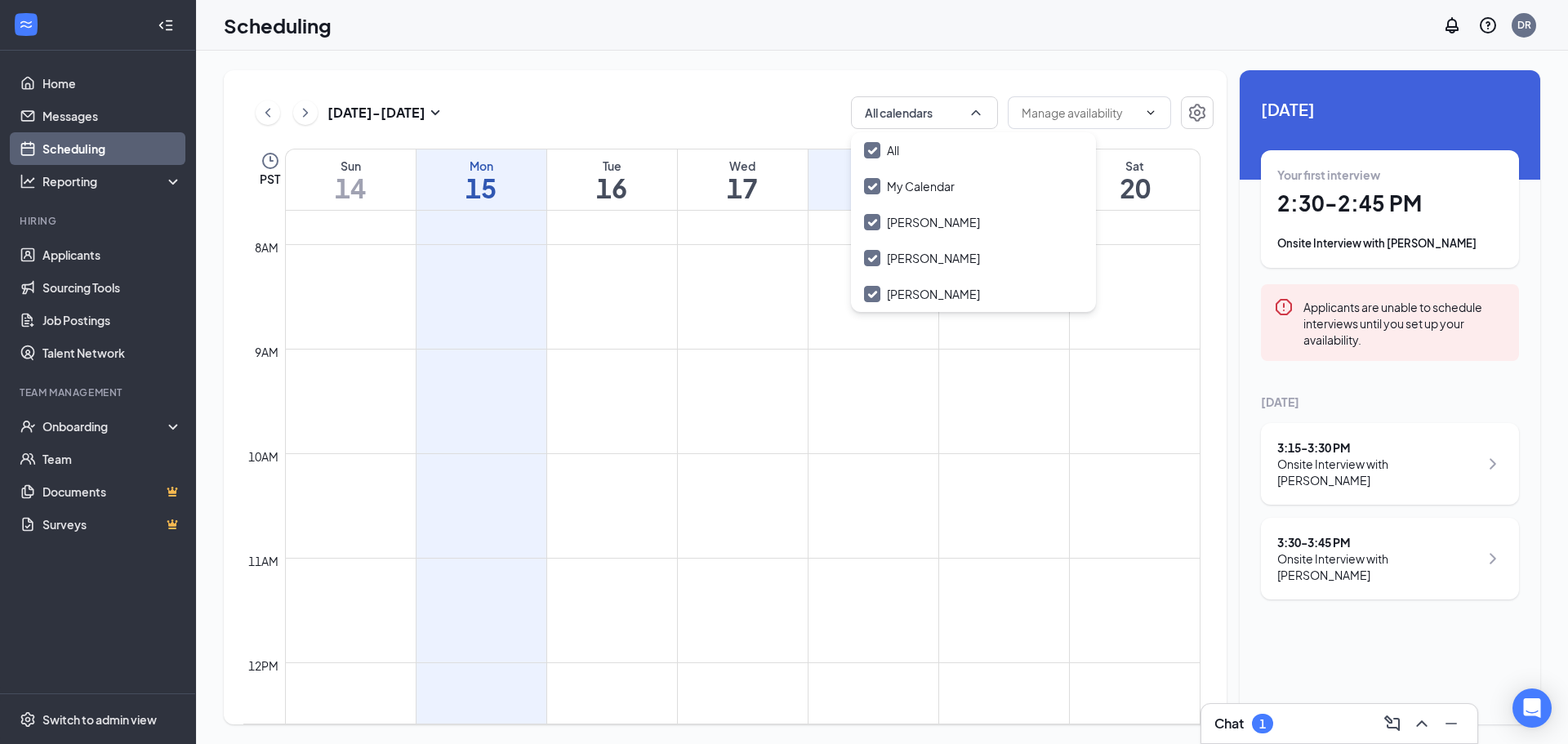
click at [732, 174] on h1 "17" at bounding box center [742, 188] width 130 height 28
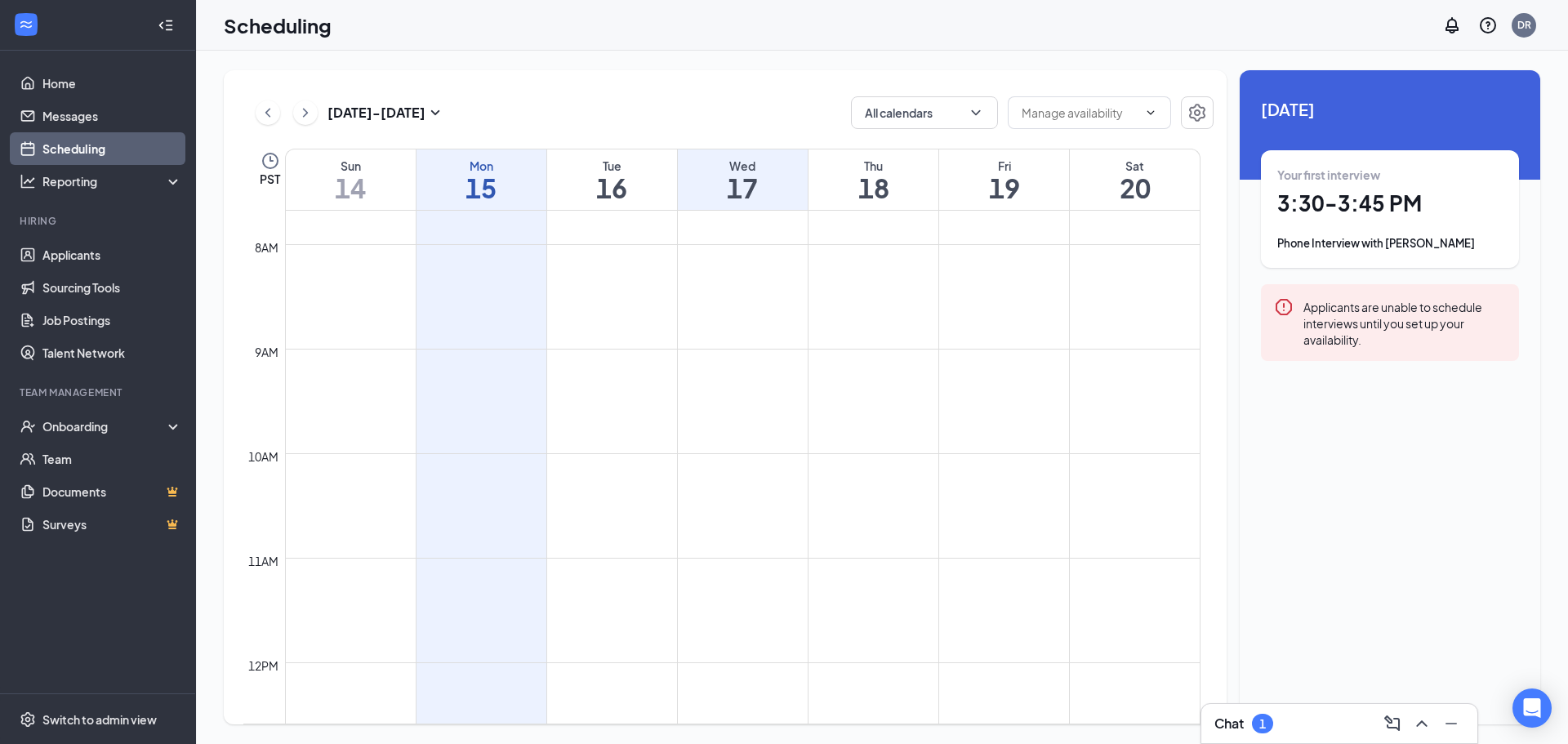
click at [626, 162] on div "Tue" at bounding box center [612, 165] width 130 height 16
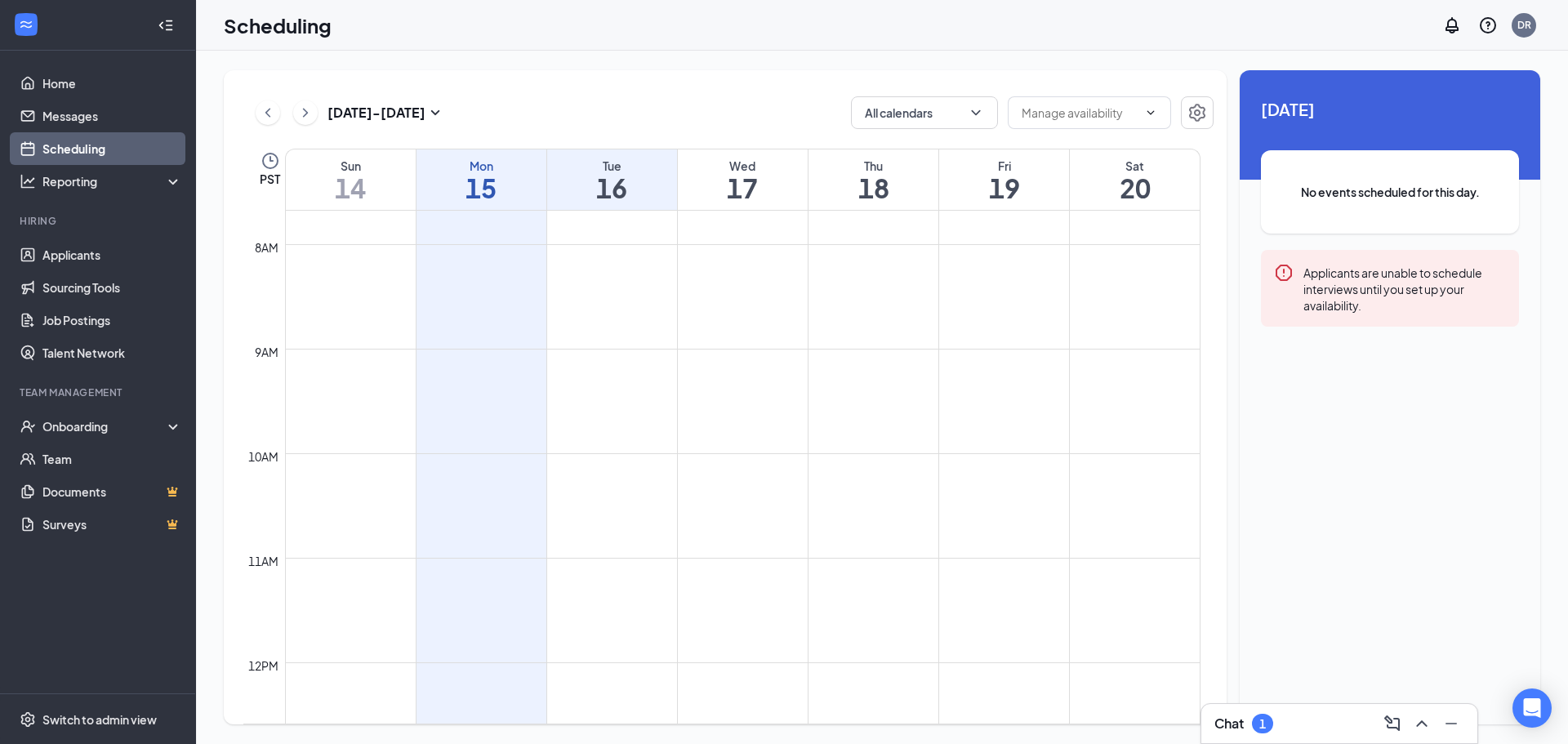
click at [802, 194] on h1 "17" at bounding box center [742, 188] width 130 height 28
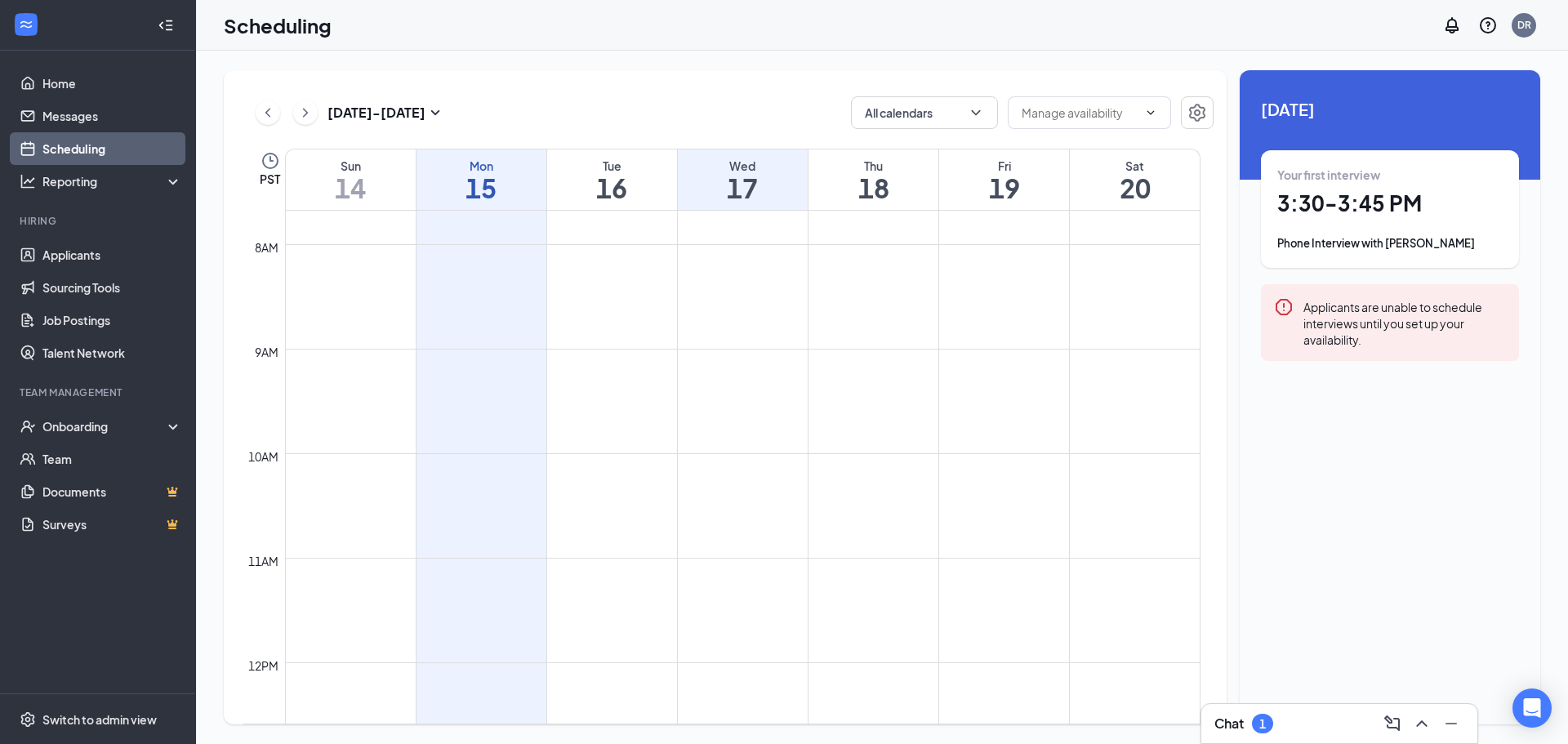
click at [895, 197] on h1 "18" at bounding box center [873, 188] width 130 height 28
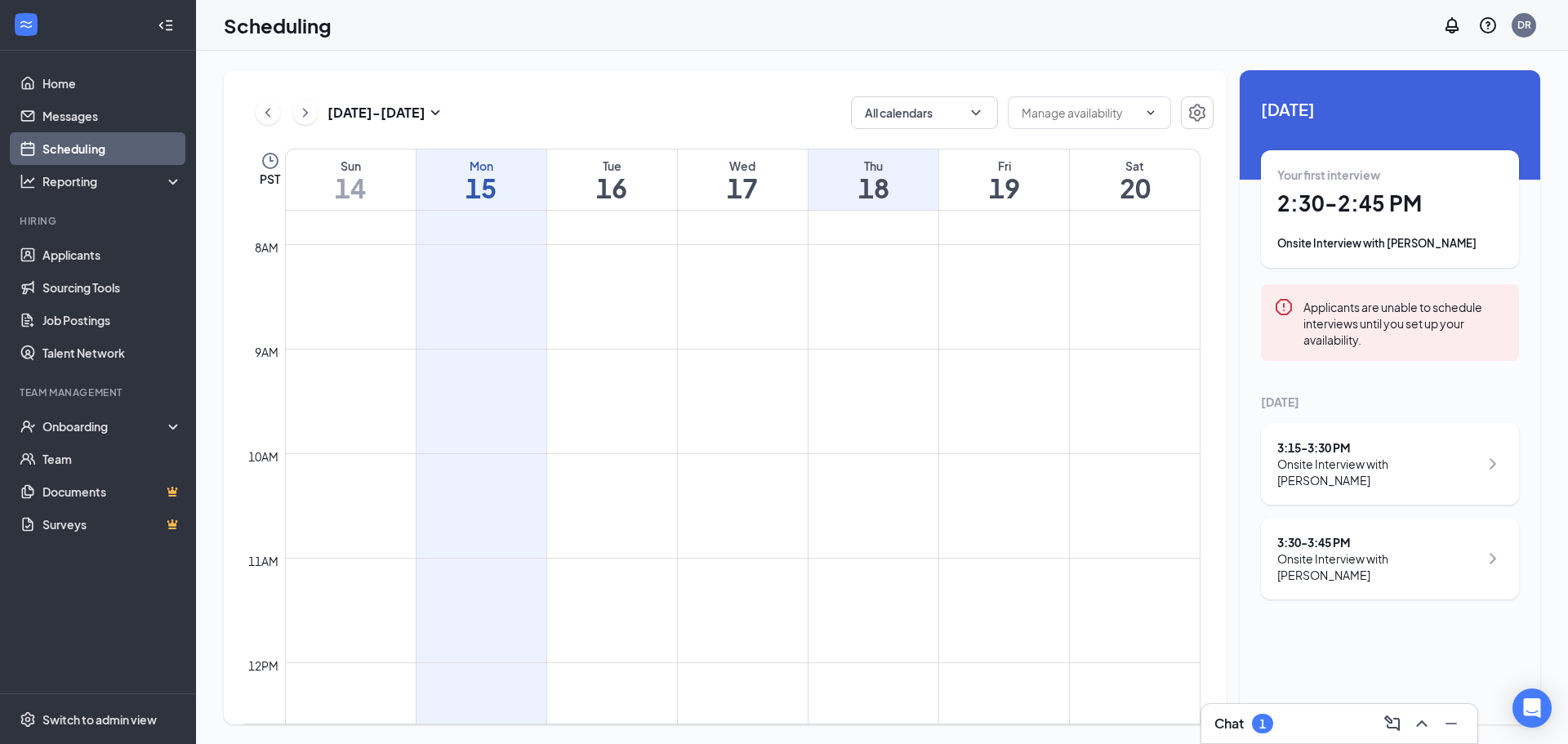
click at [741, 182] on h1 "17" at bounding box center [742, 188] width 130 height 28
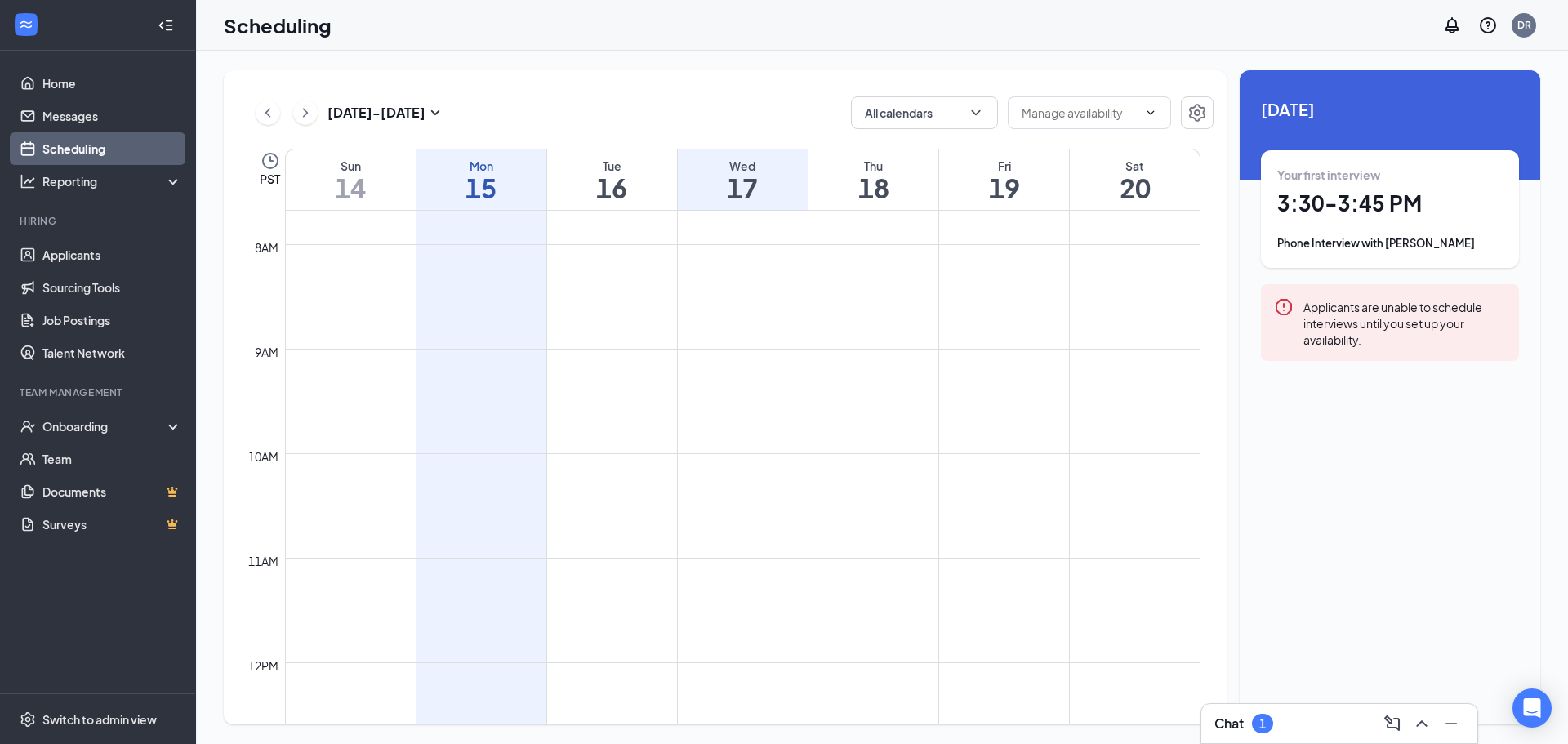
click at [1318, 722] on div "Chat 1" at bounding box center [1339, 723] width 250 height 26
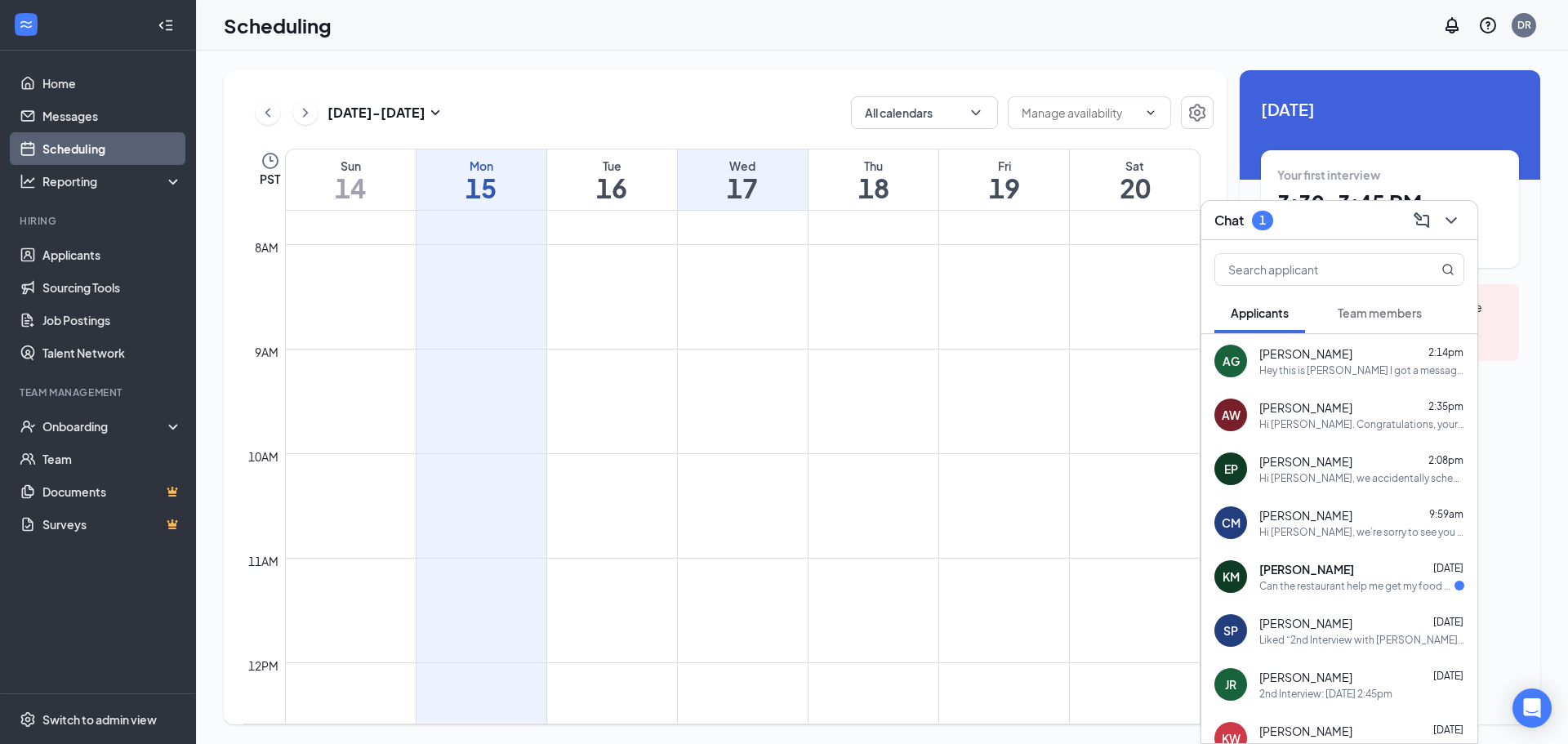
click at [1292, 401] on span "[PERSON_NAME]" at bounding box center [1306, 407] width 94 height 16
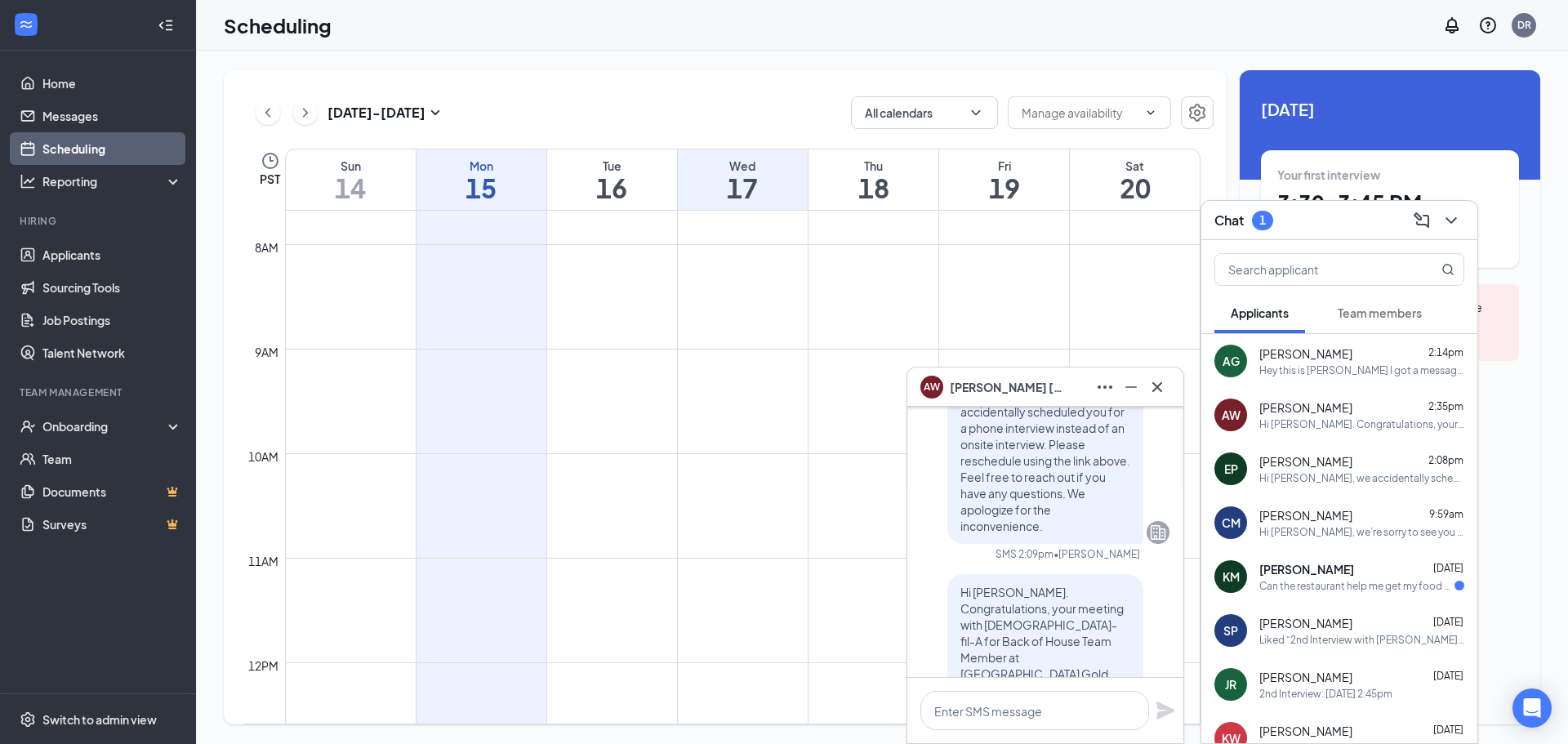
scroll to position [-78, 0]
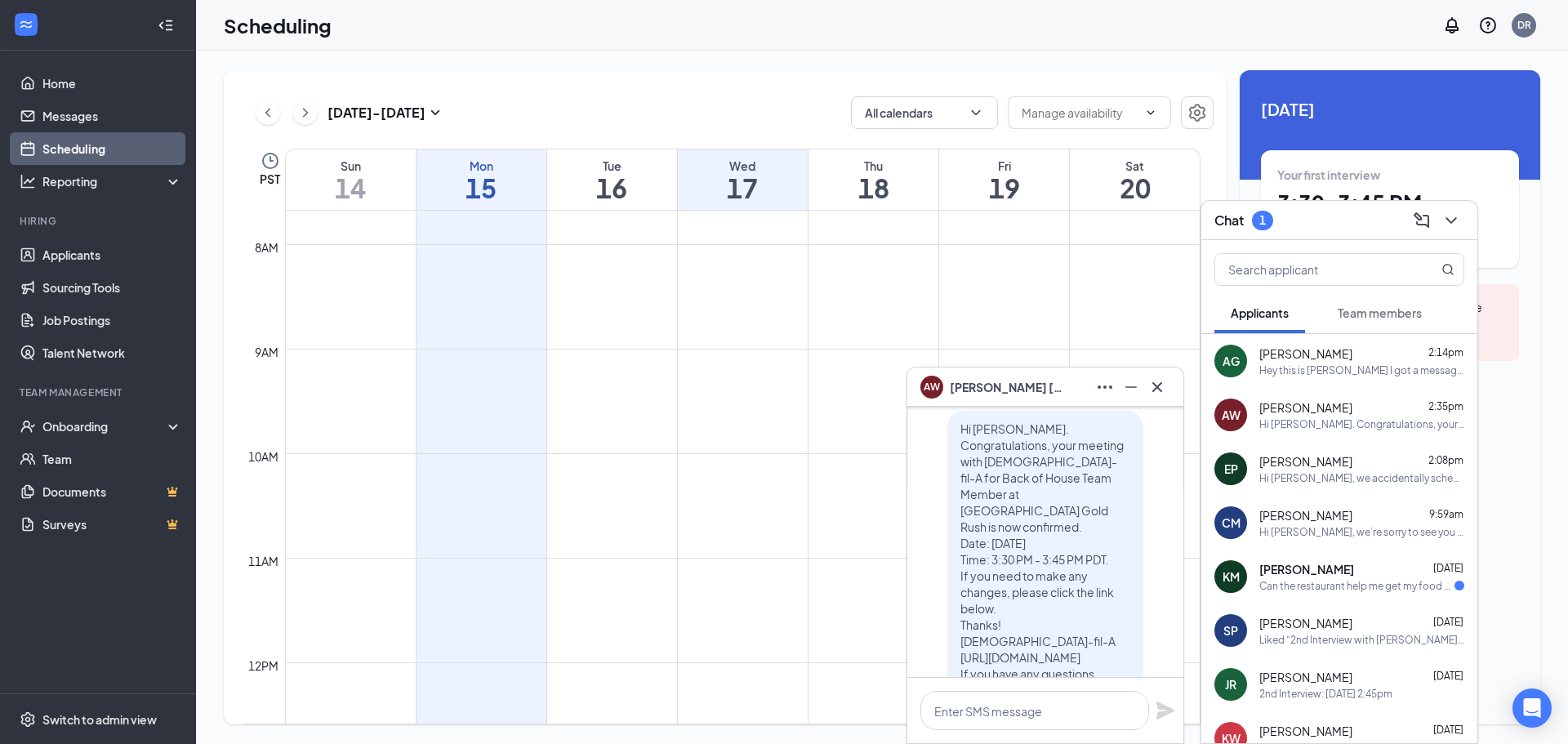
click at [992, 91] on div "[DATE] - [DATE] All calendars PST Sun 14 Mon 15 Tue 16 Wed 17 Thu 18 Fri 19 Sat…" at bounding box center [725, 397] width 1003 height 654
click at [1453, 233] on button at bounding box center [1451, 221] width 26 height 26
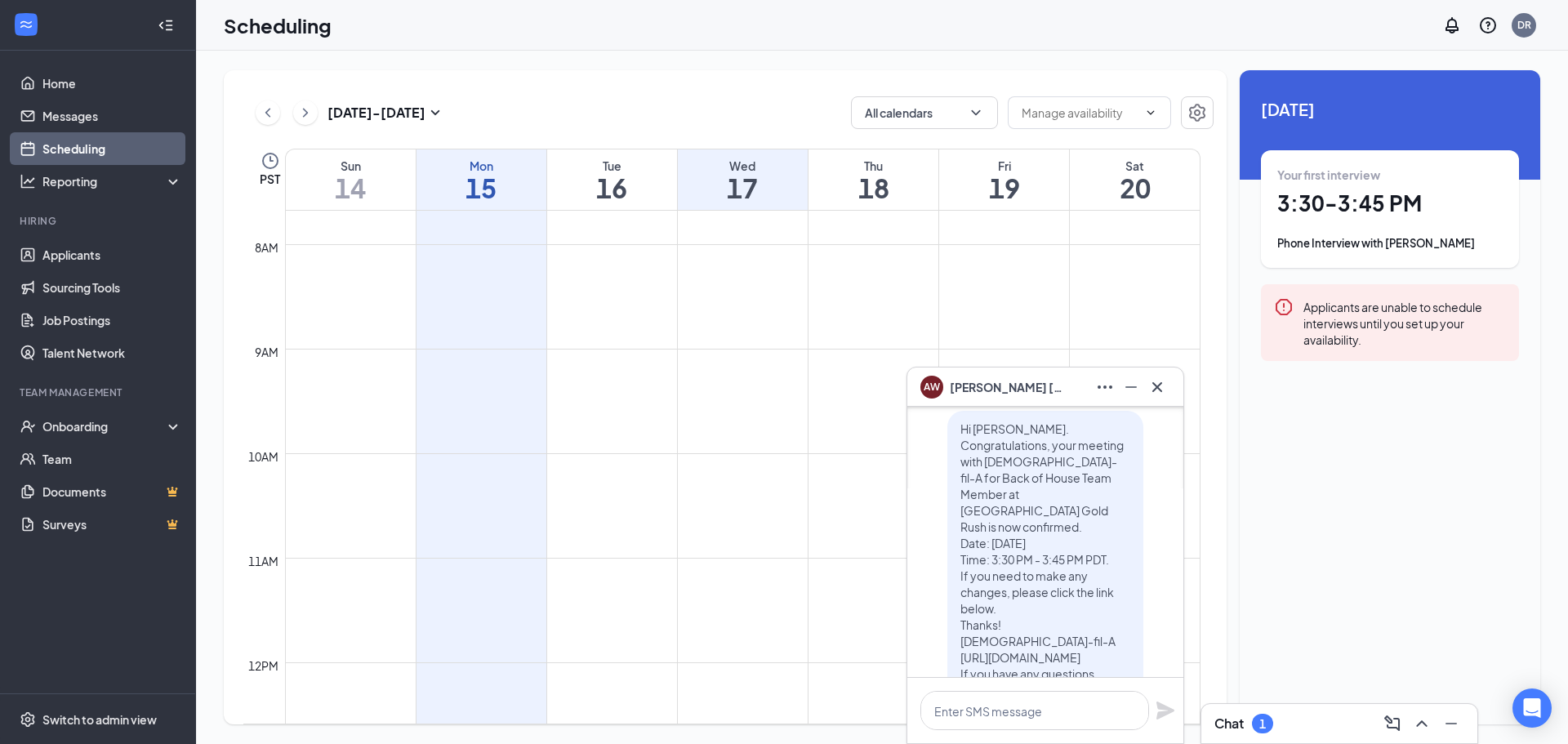
click at [888, 195] on h1 "18" at bounding box center [873, 188] width 130 height 28
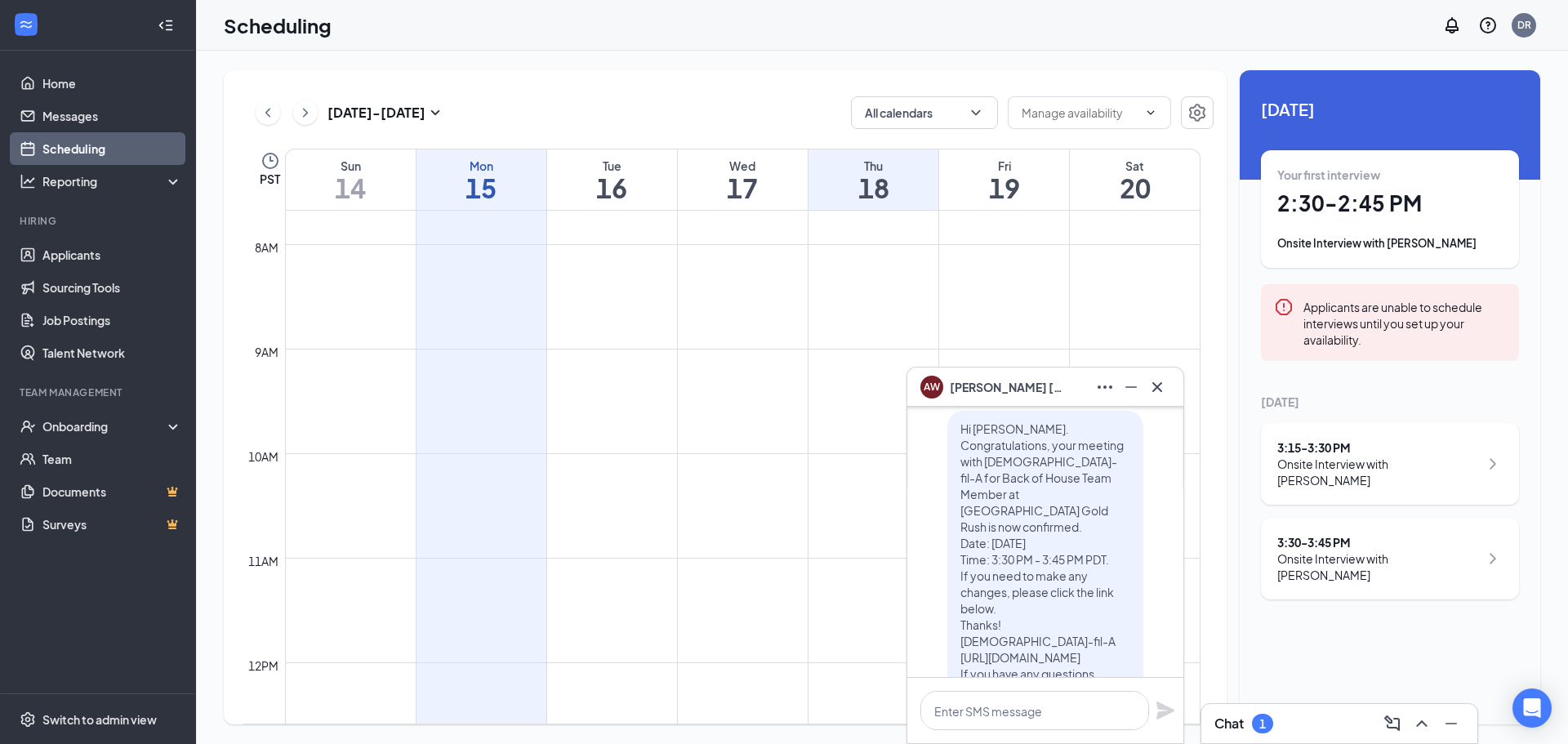
click at [965, 168] on div "Fri" at bounding box center [1004, 165] width 130 height 16
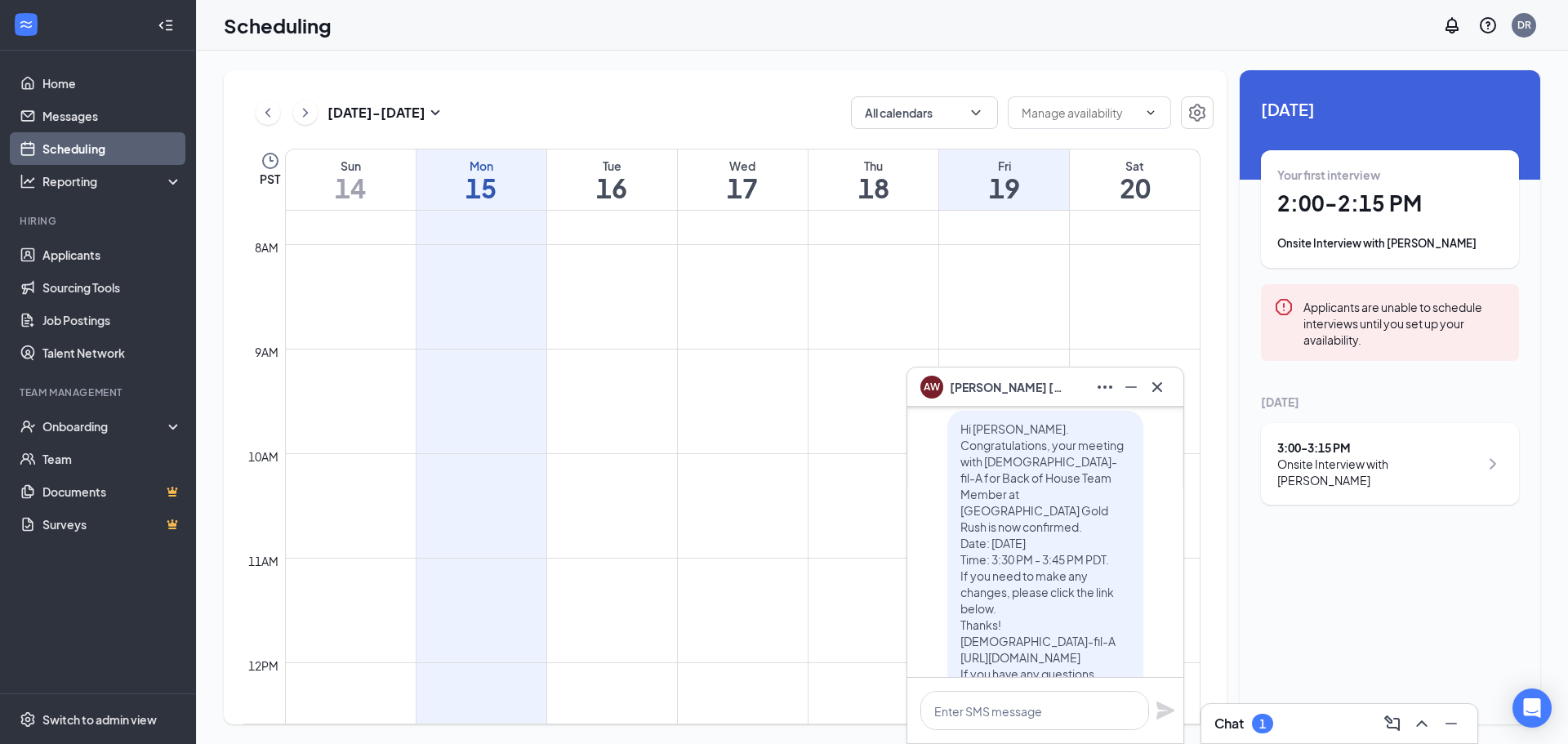
click at [1153, 183] on h1 "20" at bounding box center [1134, 188] width 130 height 28
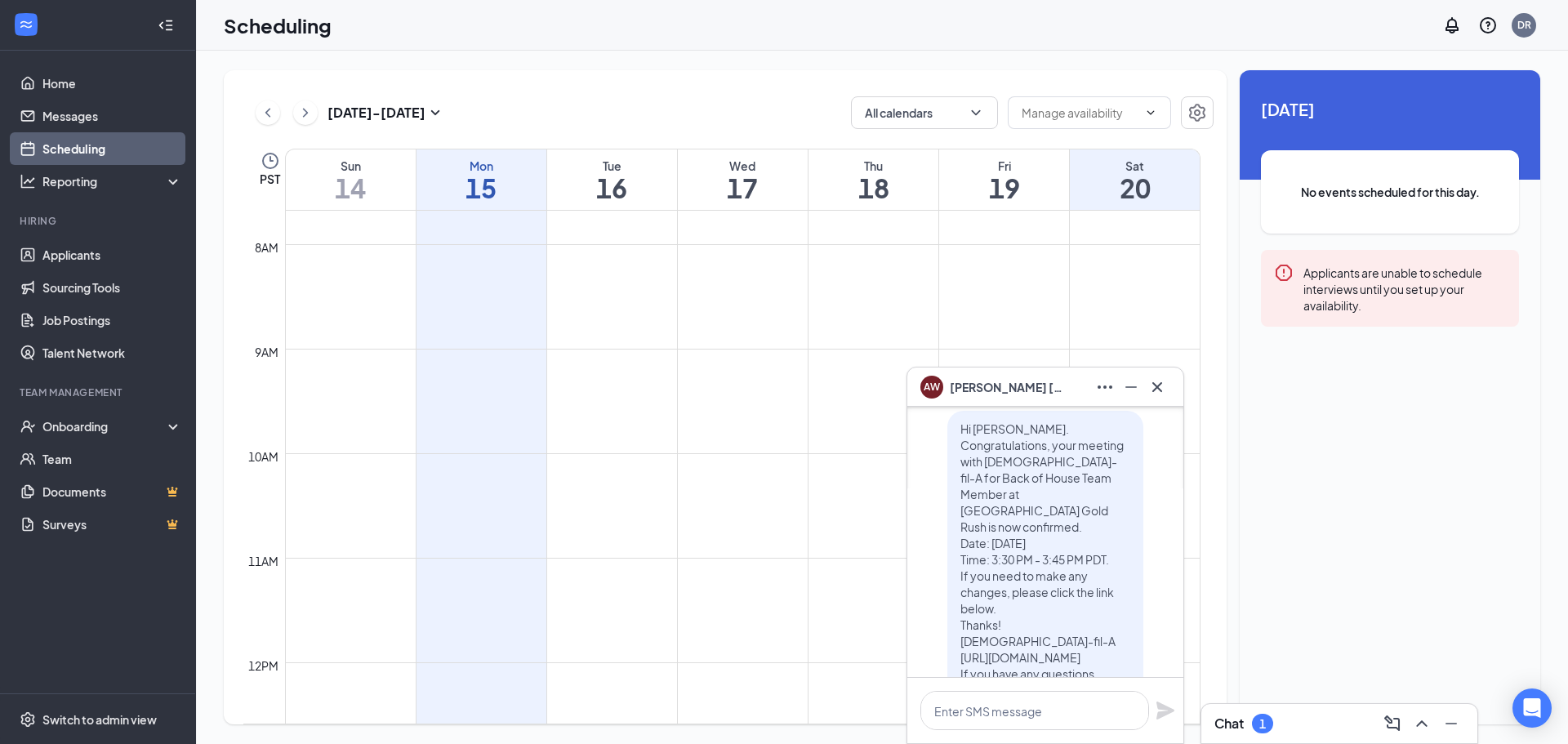
click at [978, 183] on h1 "19" at bounding box center [1004, 188] width 130 height 28
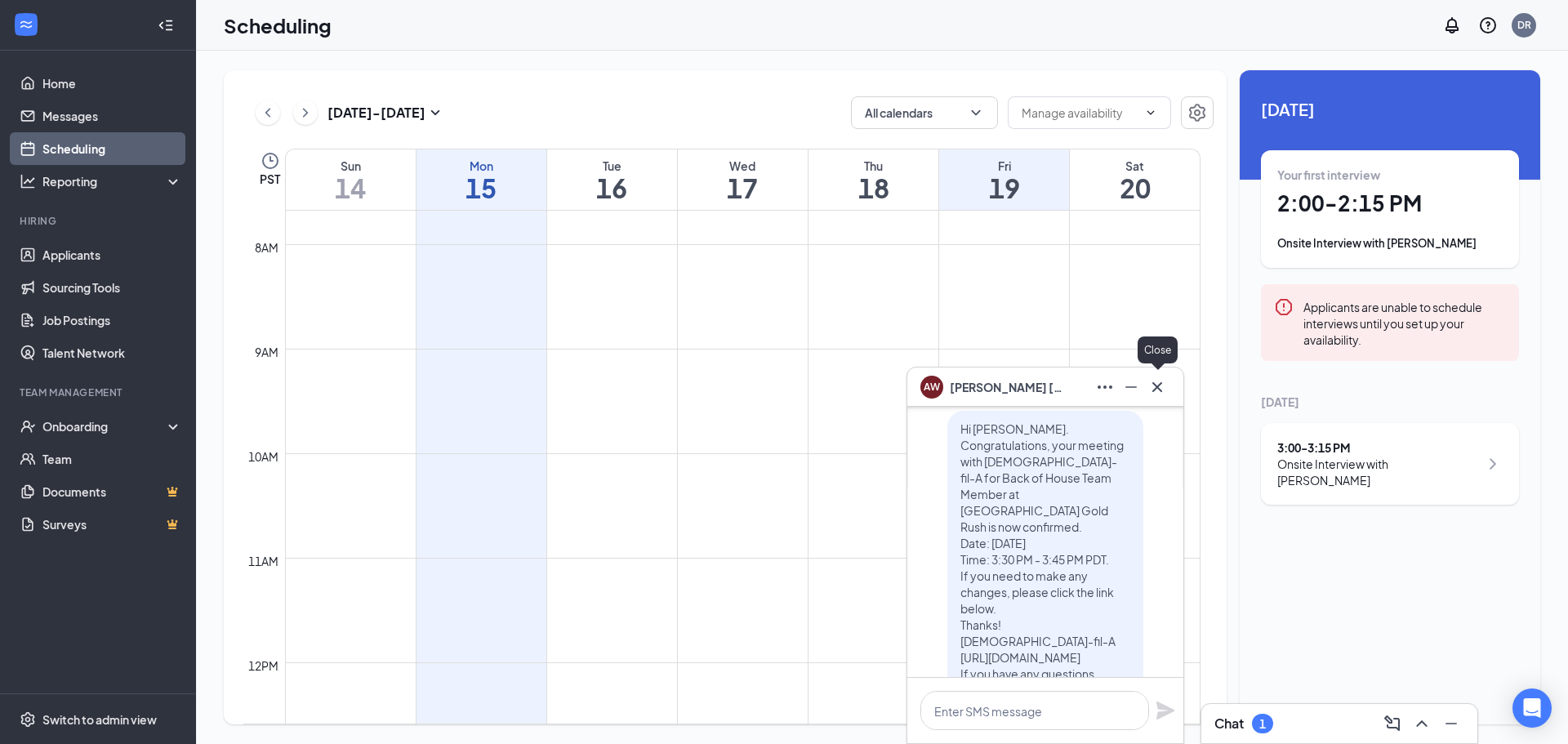
click at [1161, 393] on icon "Cross" at bounding box center [1156, 387] width 20 height 20
